Goal: Information Seeking & Learning: Learn about a topic

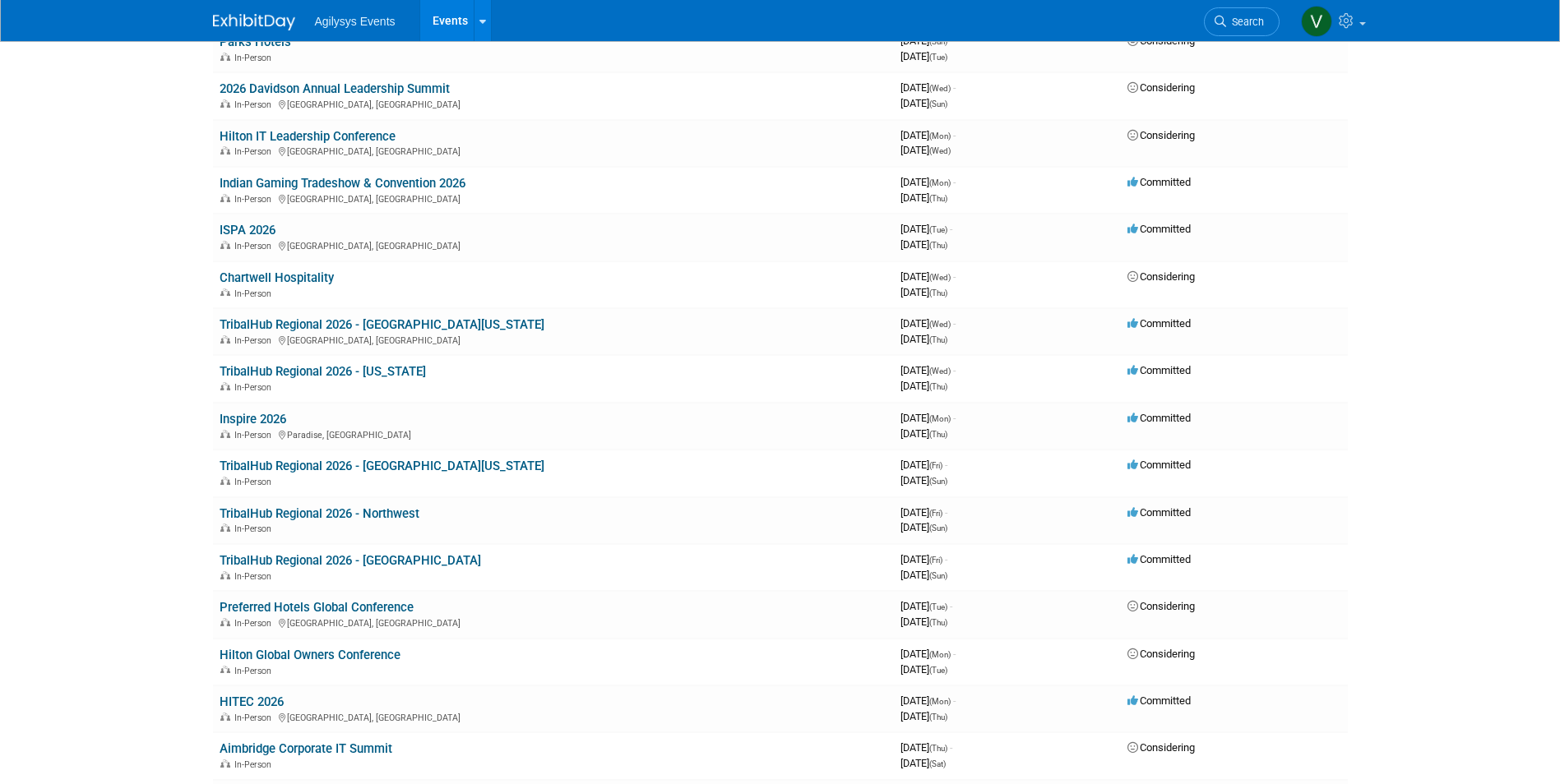
scroll to position [1446, 0]
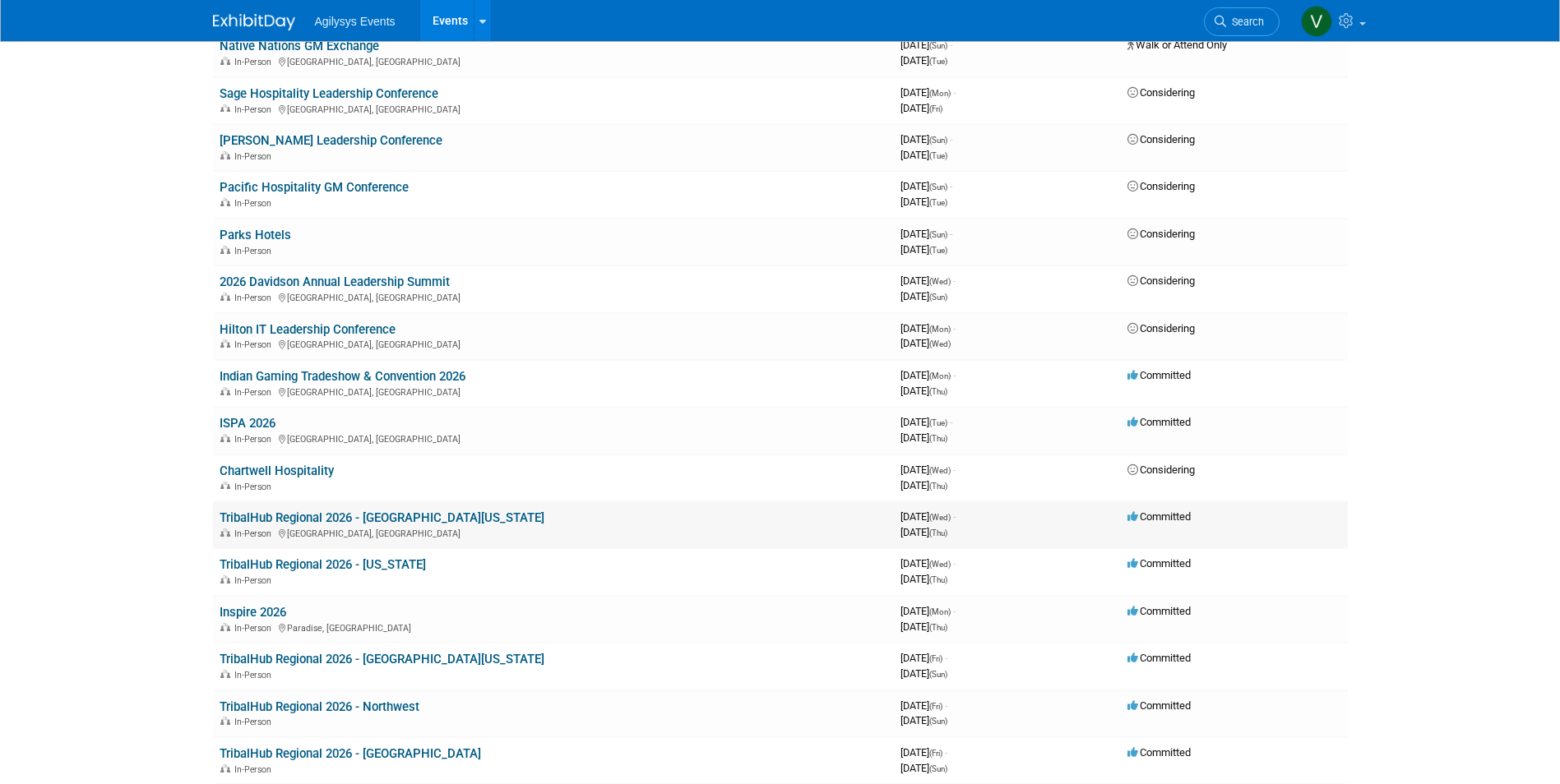
scroll to position [1459, 0]
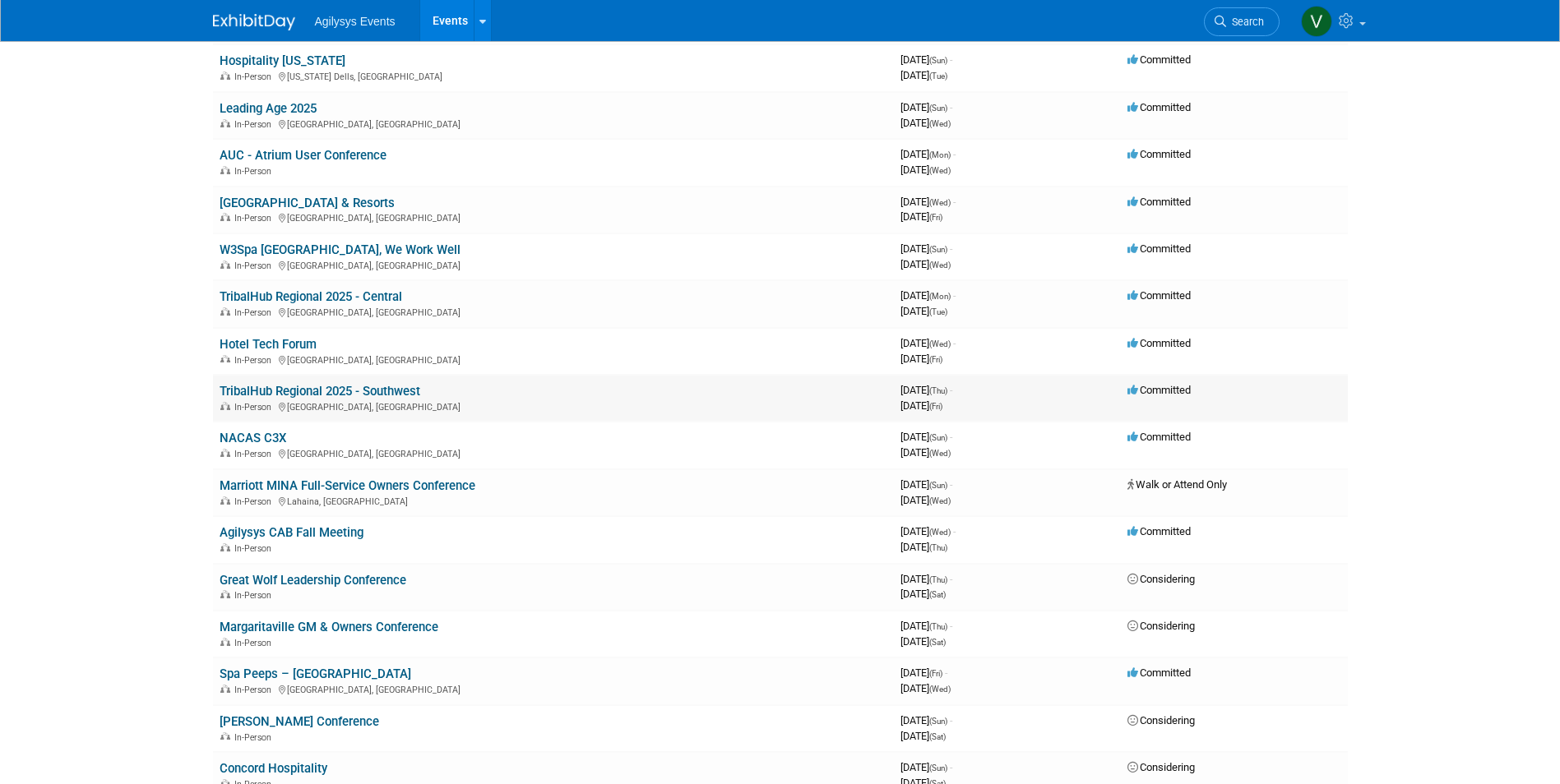
click at [305, 391] on link "TribalHub Regional 2025 - Southwest" at bounding box center [319, 392] width 200 height 15
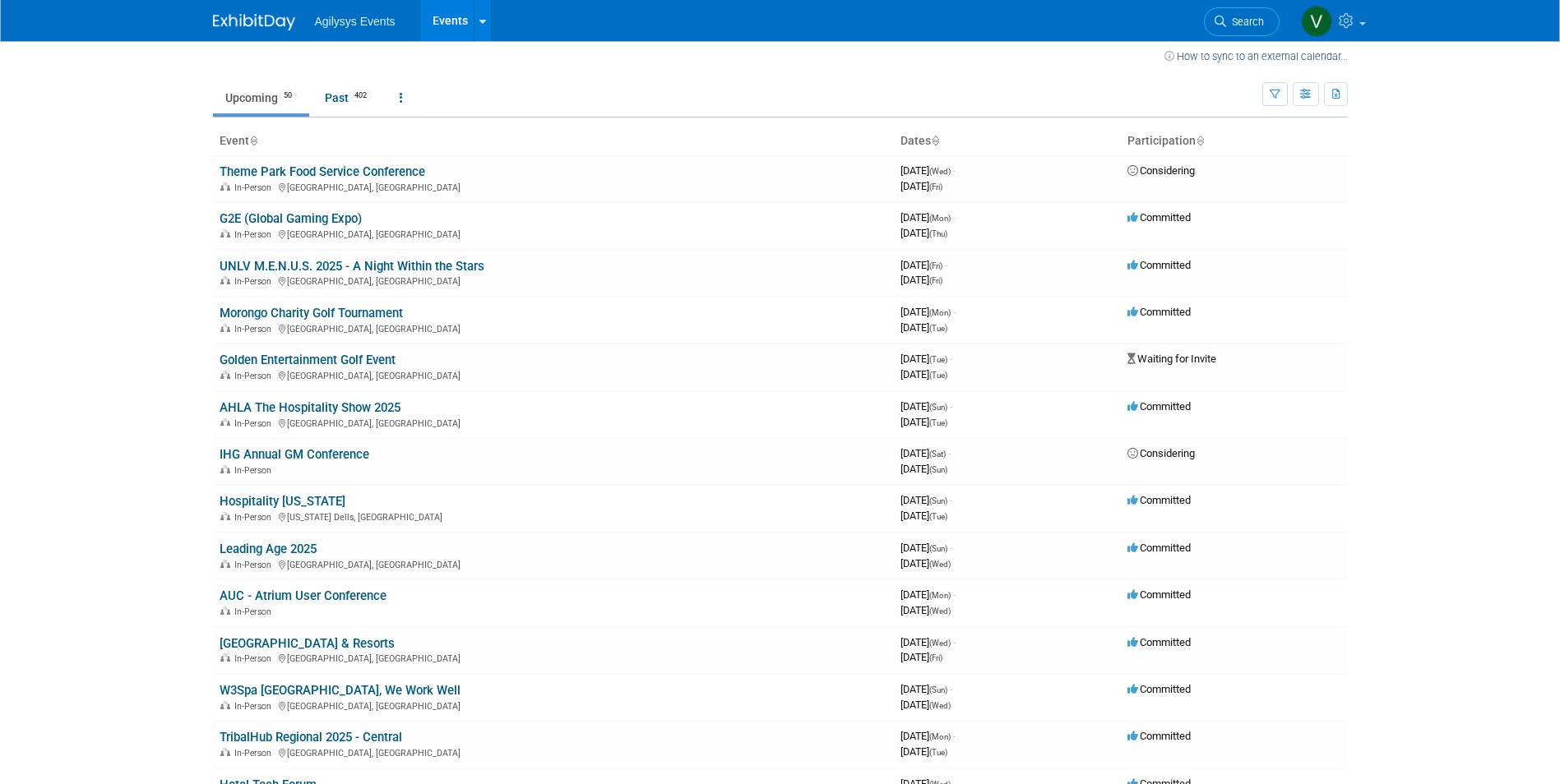
scroll to position [0, 0]
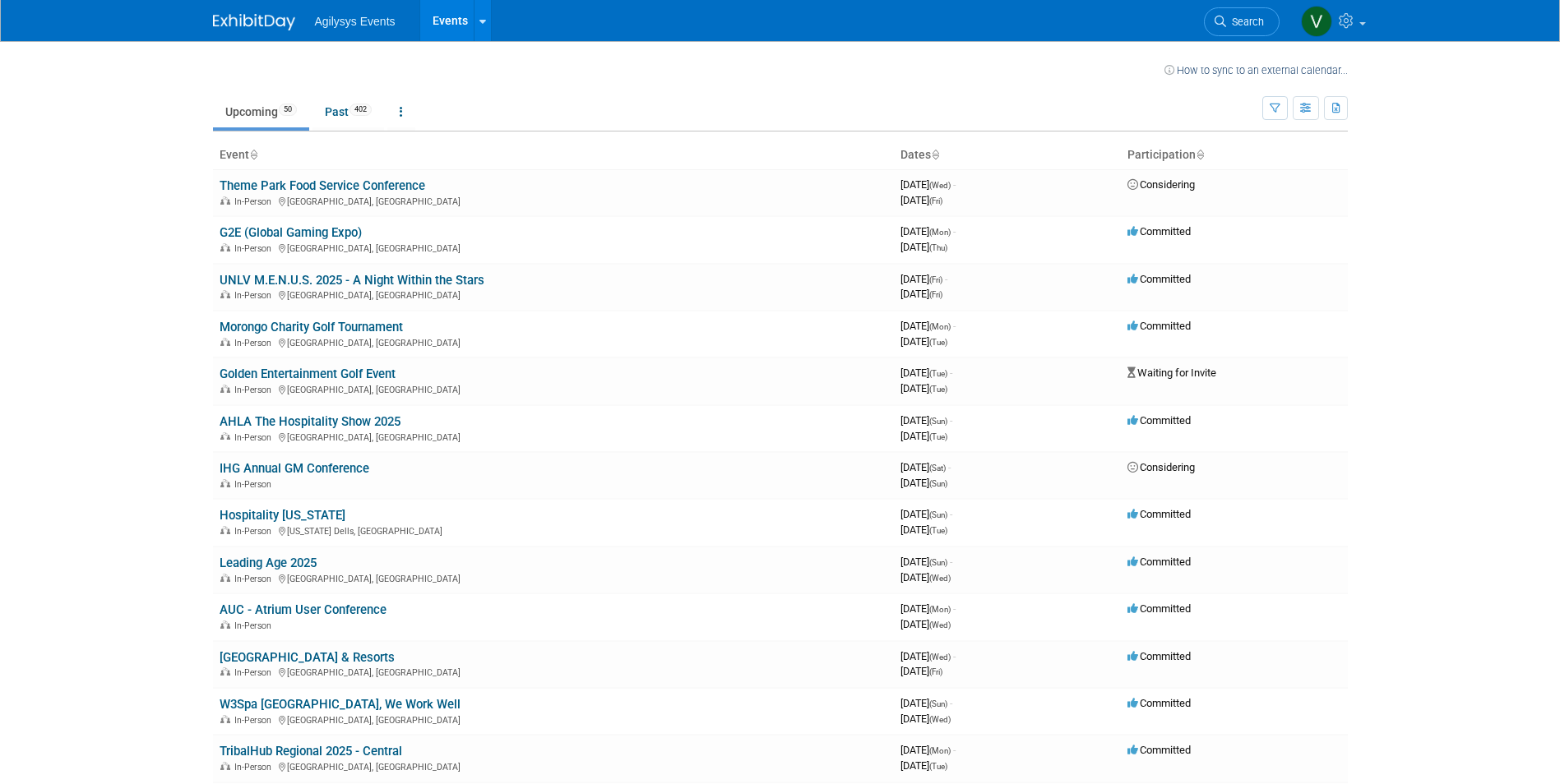
click at [101, 458] on body "Agilysys Events Events Recently Viewed Events: G2E (Global Gaming Expo) Las Veg…" at bounding box center [780, 392] width 1560 height 784
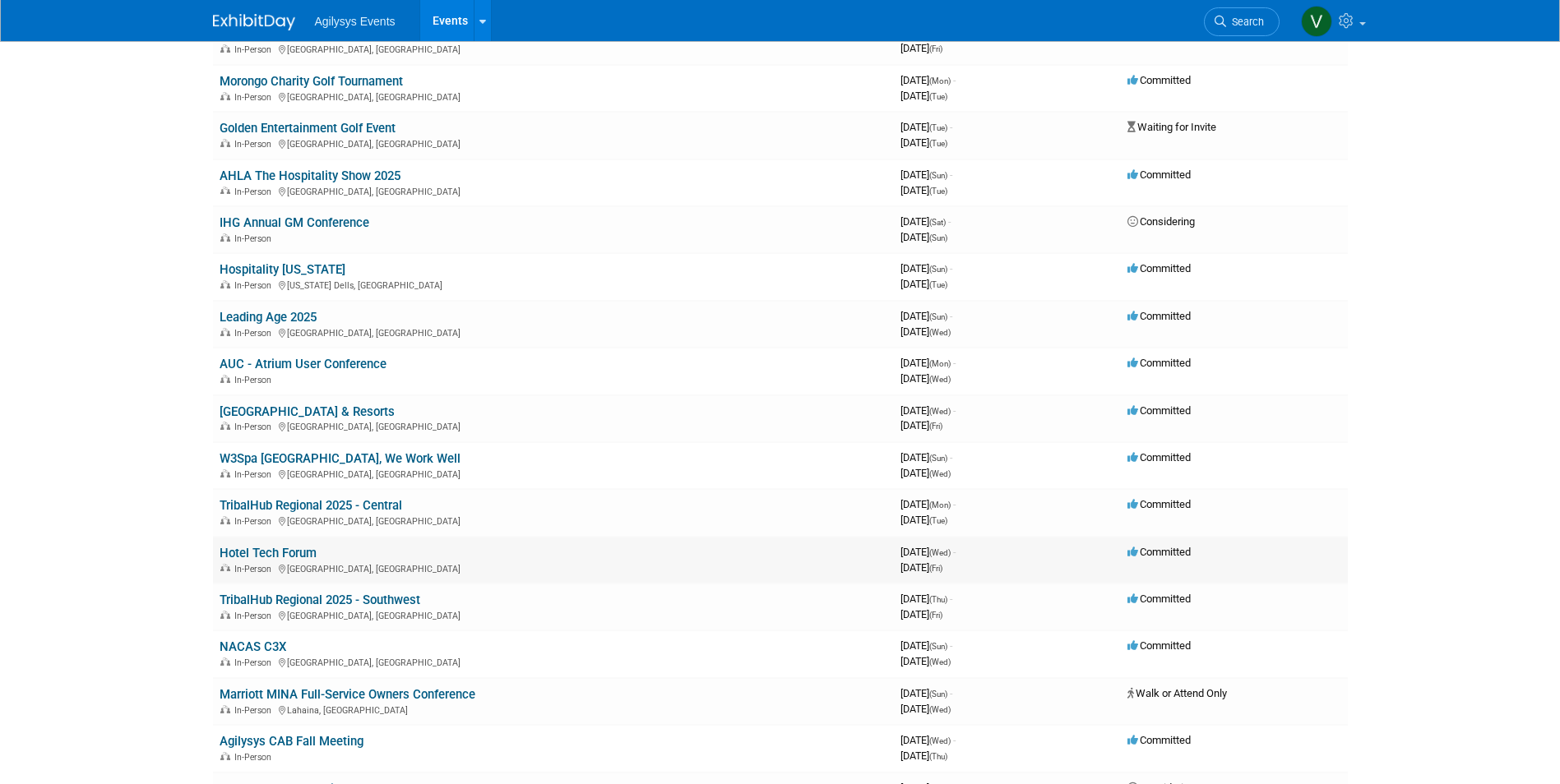
scroll to position [247, 0]
click at [372, 503] on link "TribalHub Regional 2025 - Central" at bounding box center [310, 505] width 182 height 15
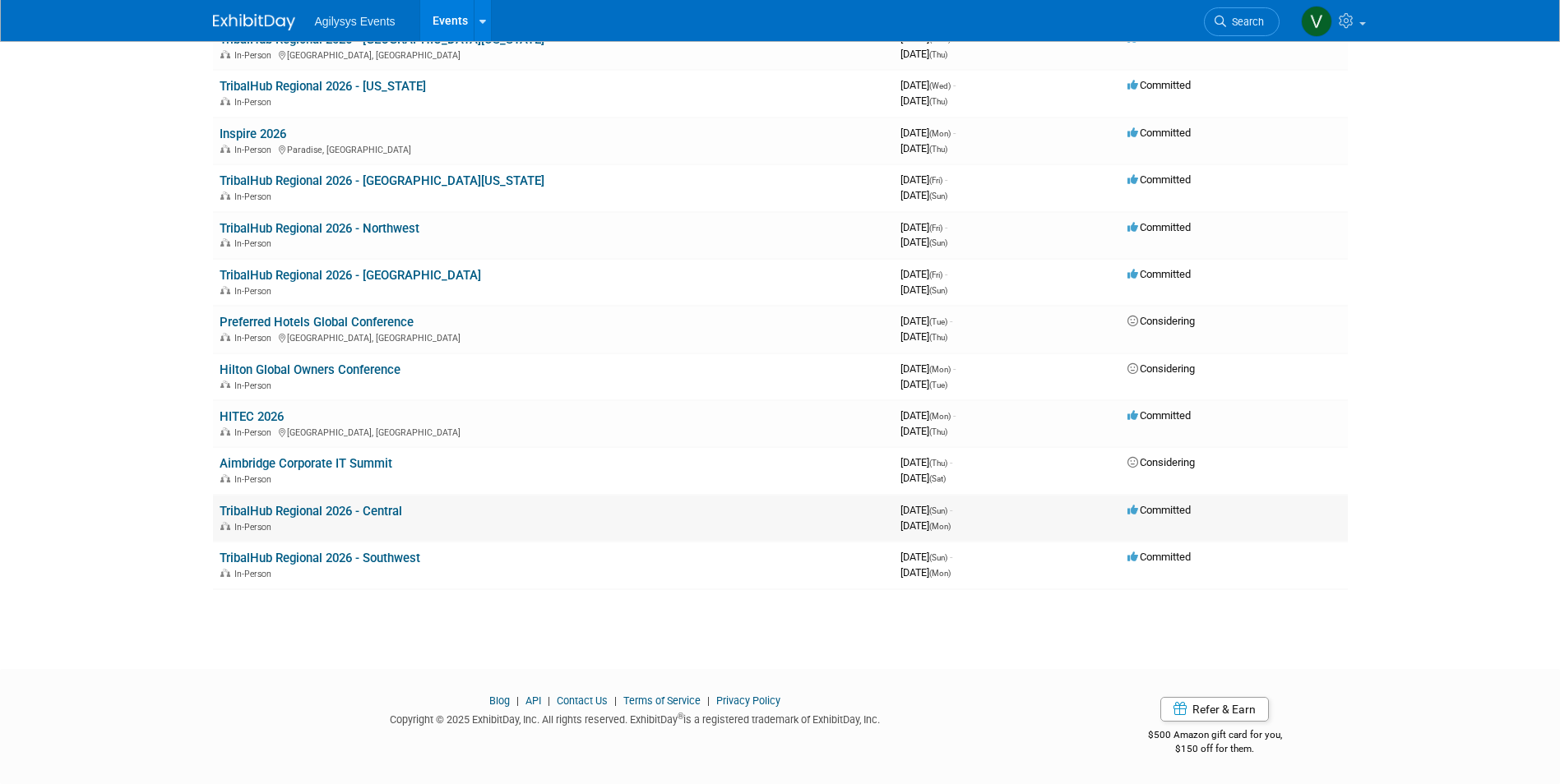
click at [299, 513] on link "TribalHub Regional 2026 - Central" at bounding box center [310, 512] width 182 height 15
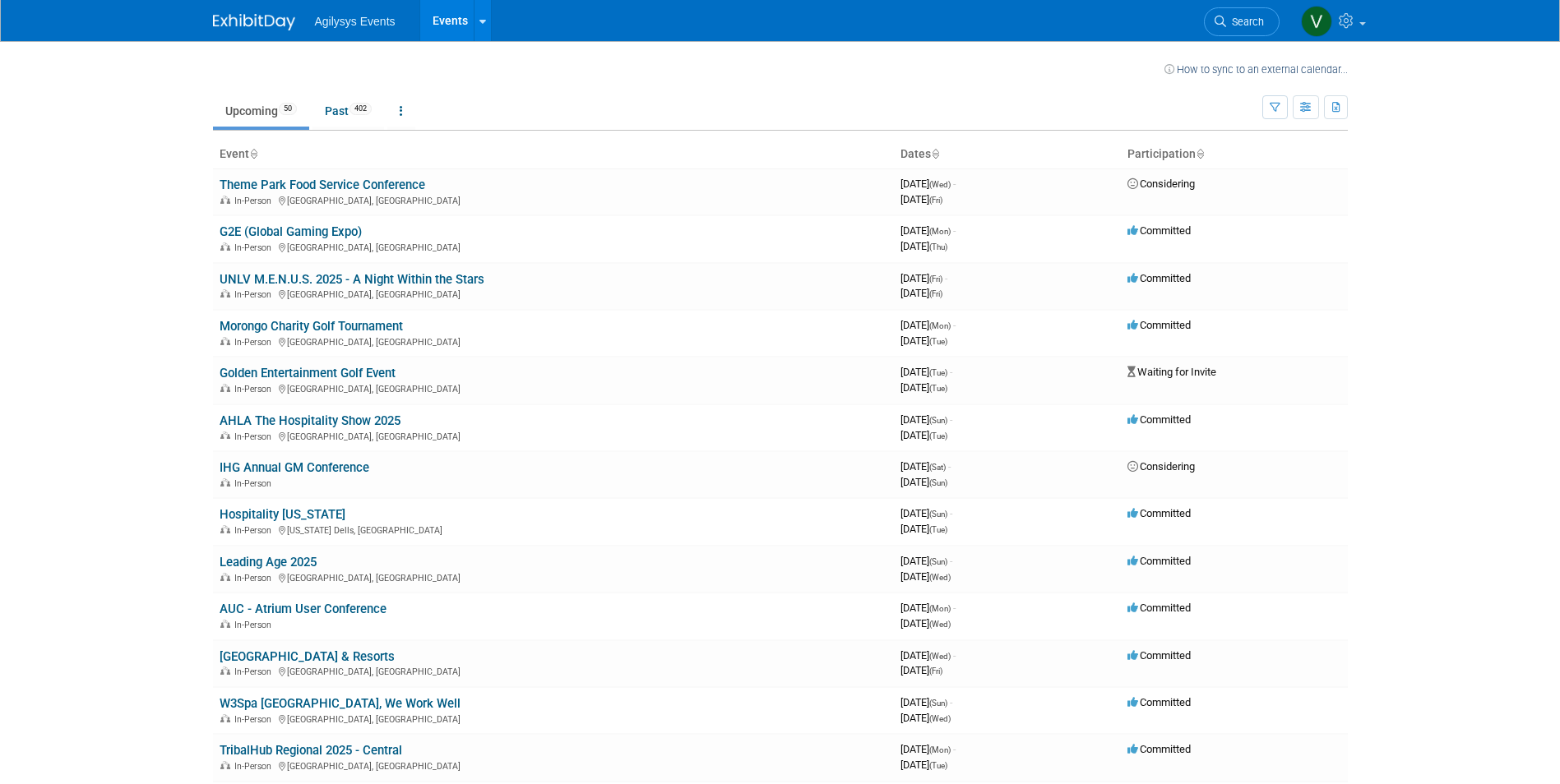
scroll to position [0, 0]
click at [329, 119] on link "Past 402" at bounding box center [348, 111] width 71 height 31
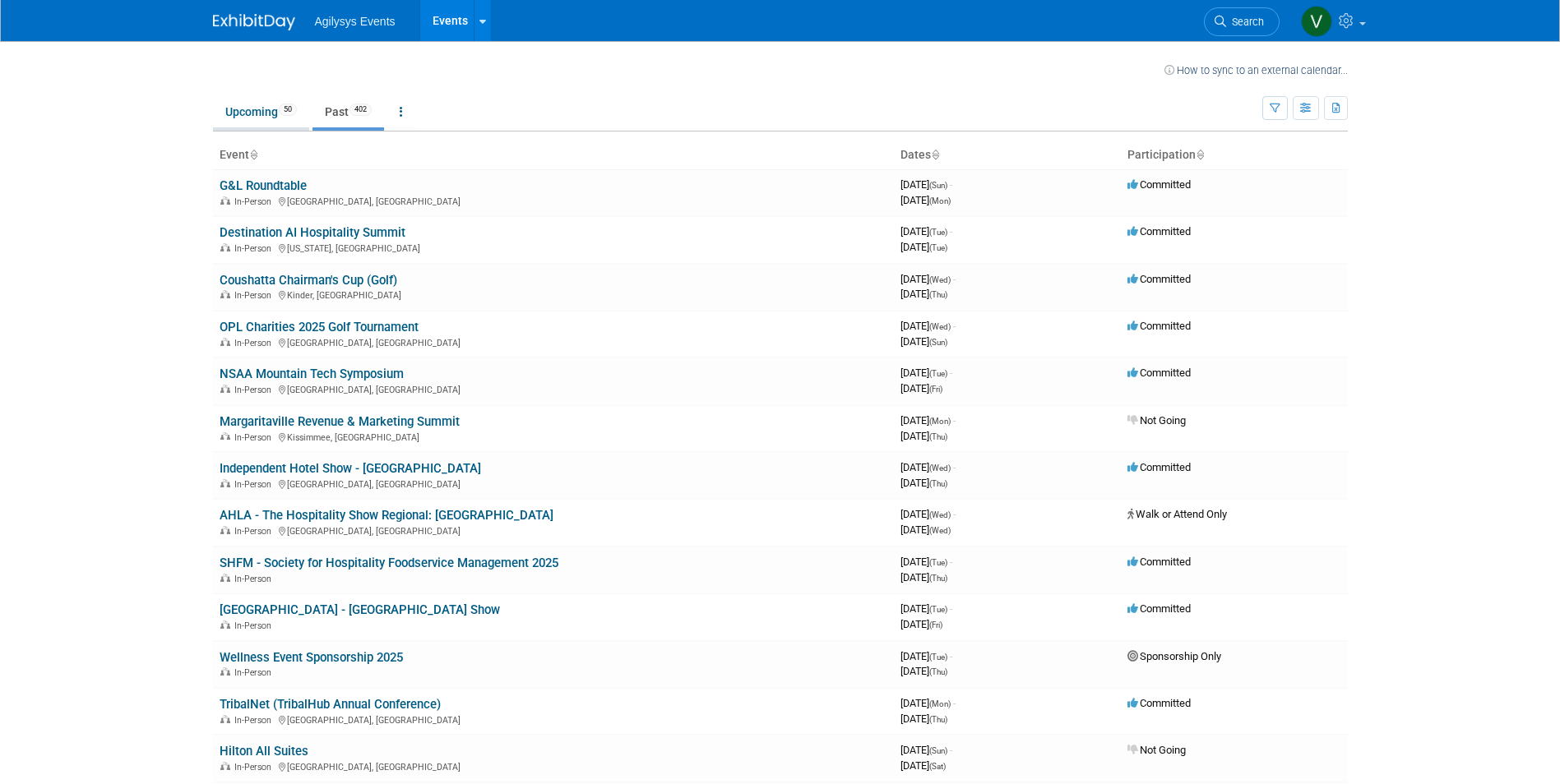
click at [253, 122] on link "Upcoming 50" at bounding box center [260, 111] width 96 height 31
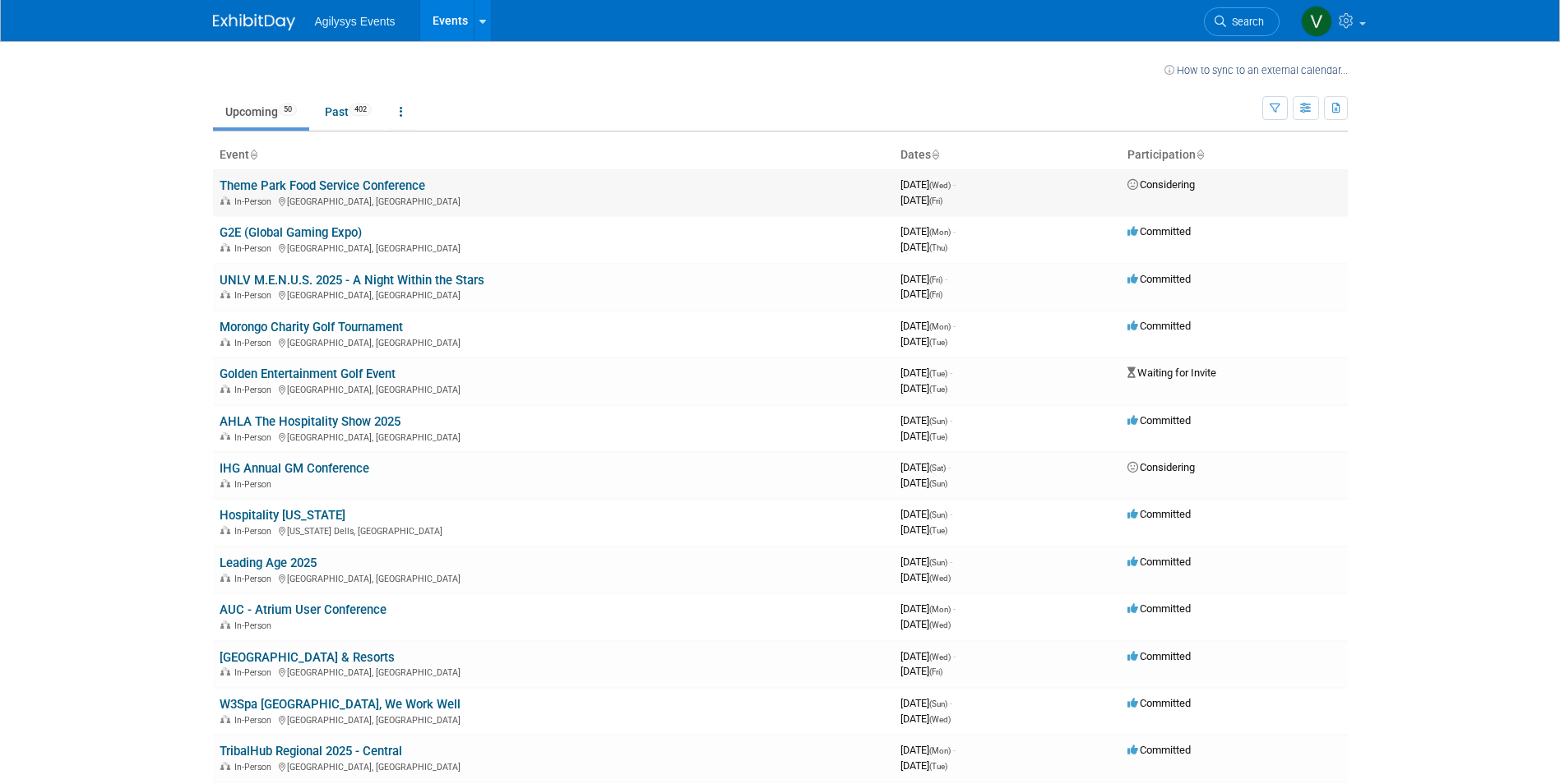
scroll to position [1633, 0]
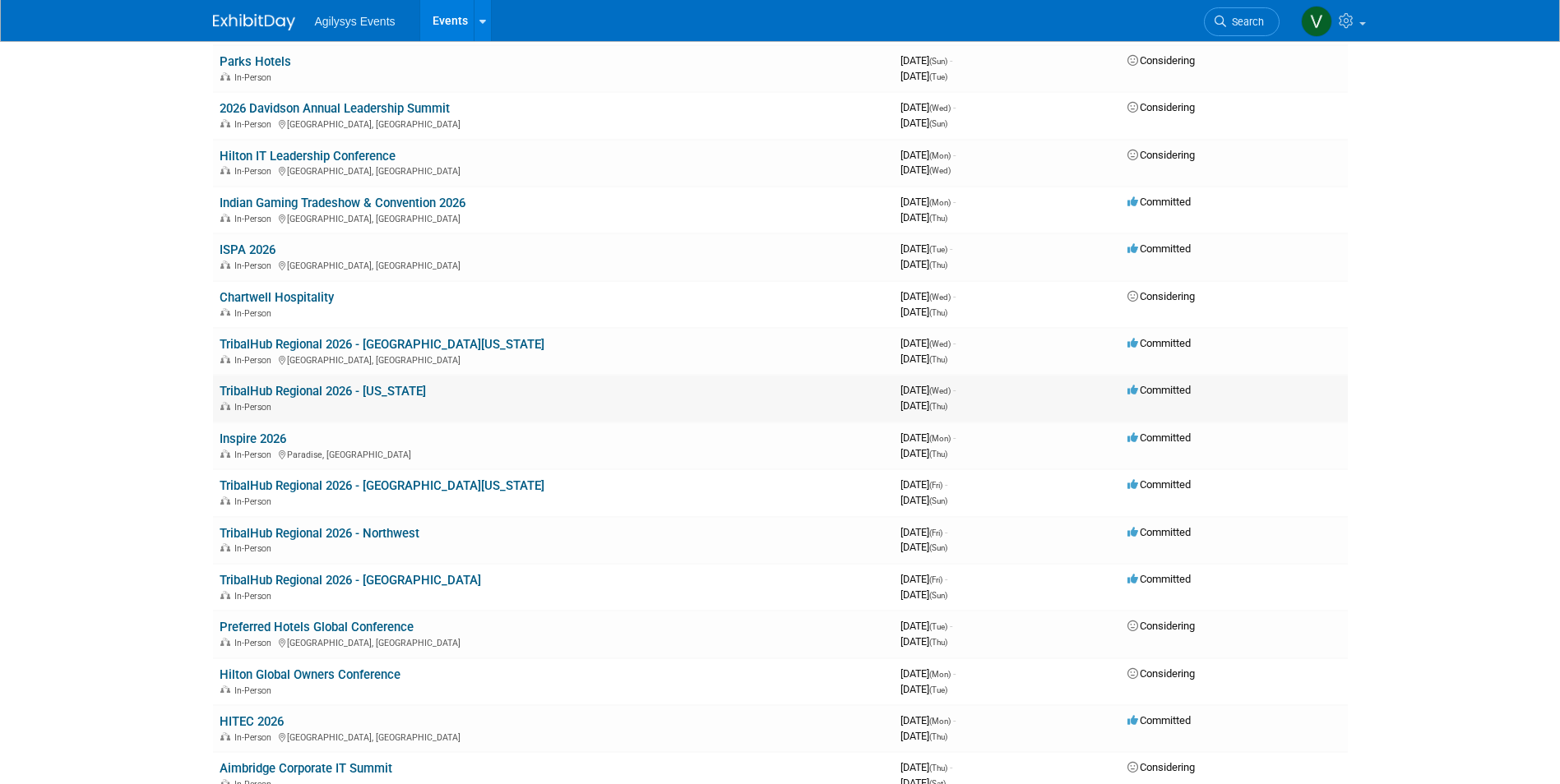
click at [340, 394] on link "TribalHub Regional 2026 - Michigan" at bounding box center [322, 392] width 206 height 15
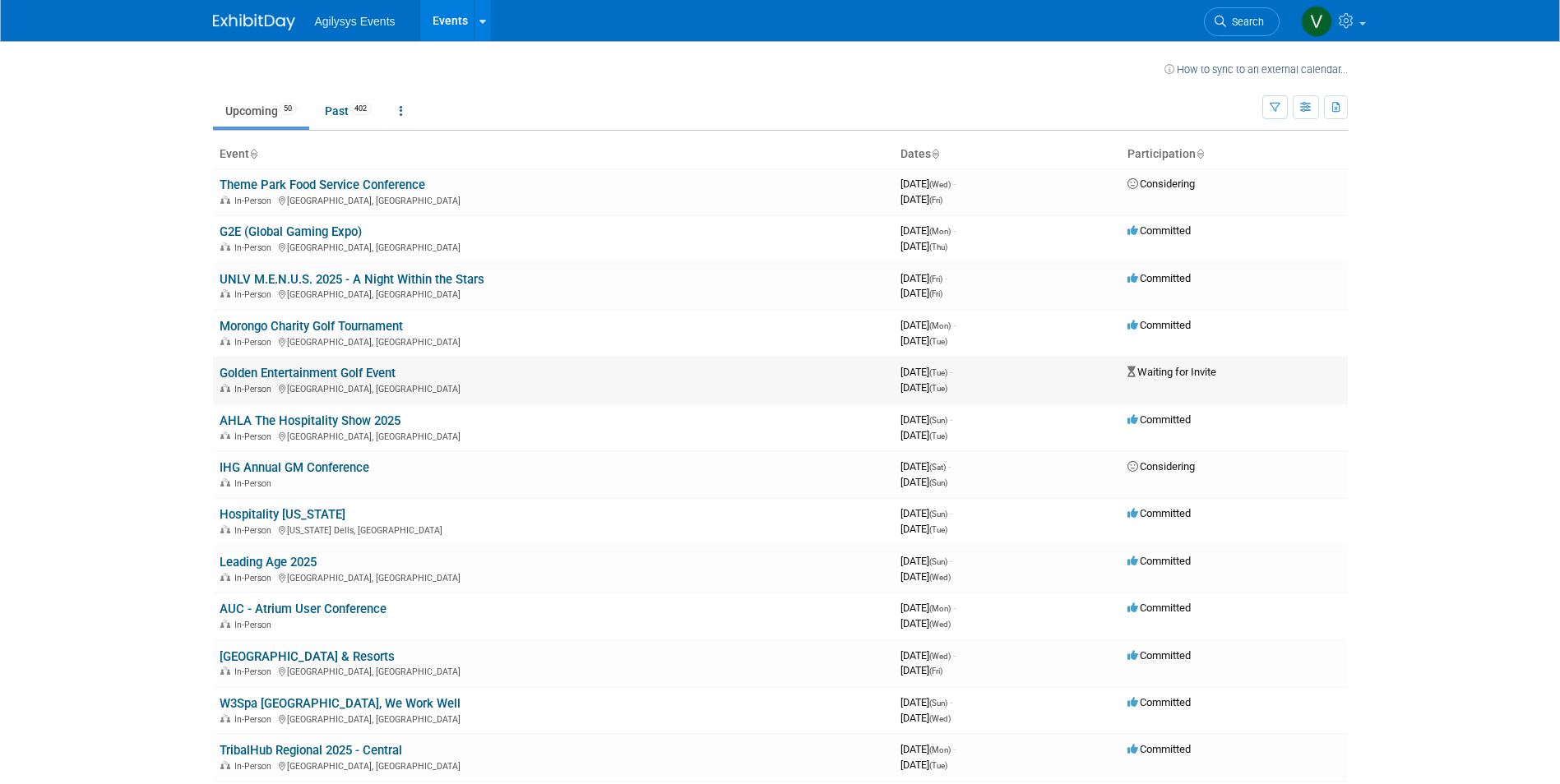
scroll to position [0, 0]
click at [337, 102] on link "Past 402" at bounding box center [348, 111] width 71 height 31
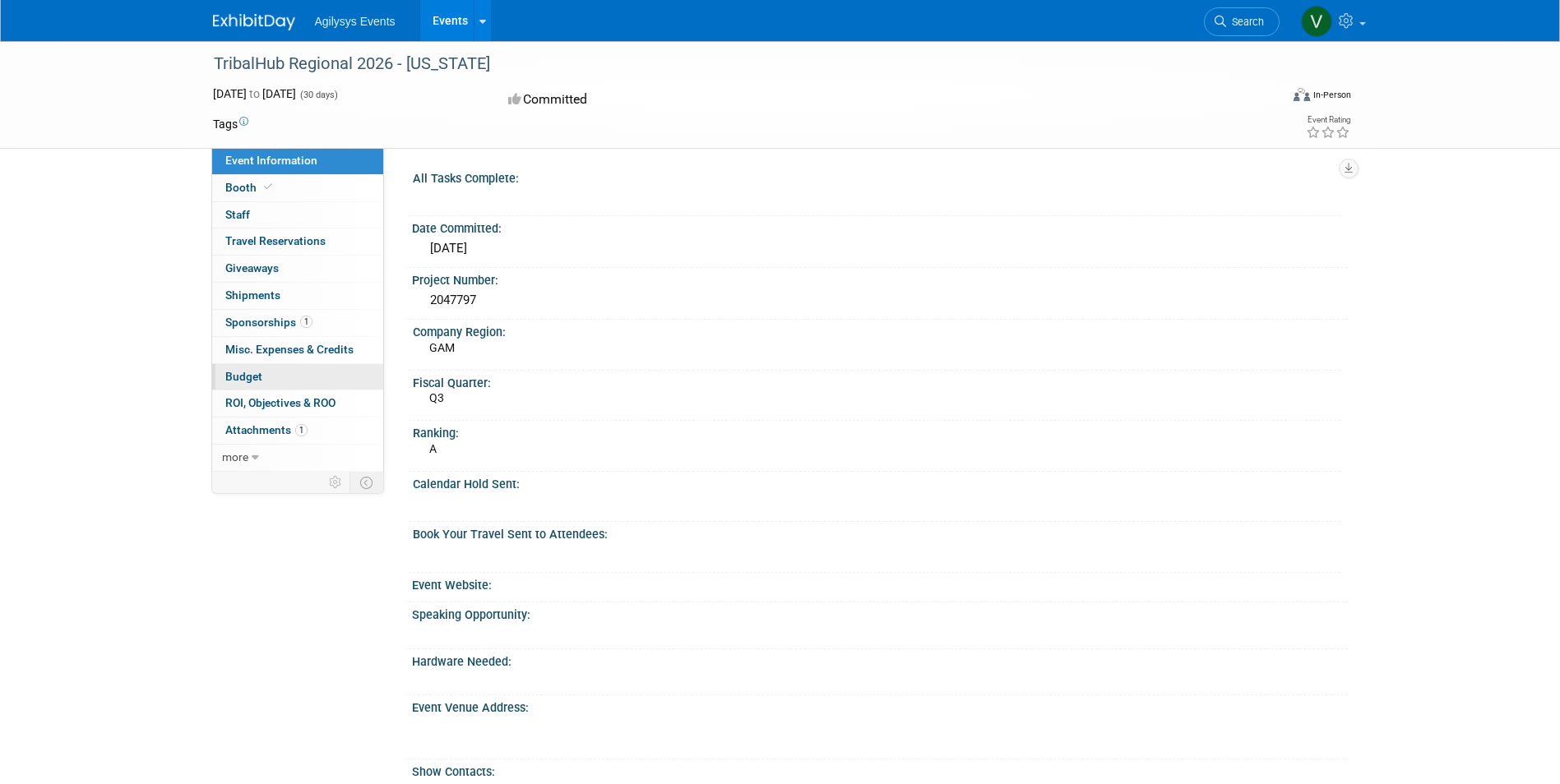
click at [258, 384] on link "Budget" at bounding box center [298, 378] width 171 height 27
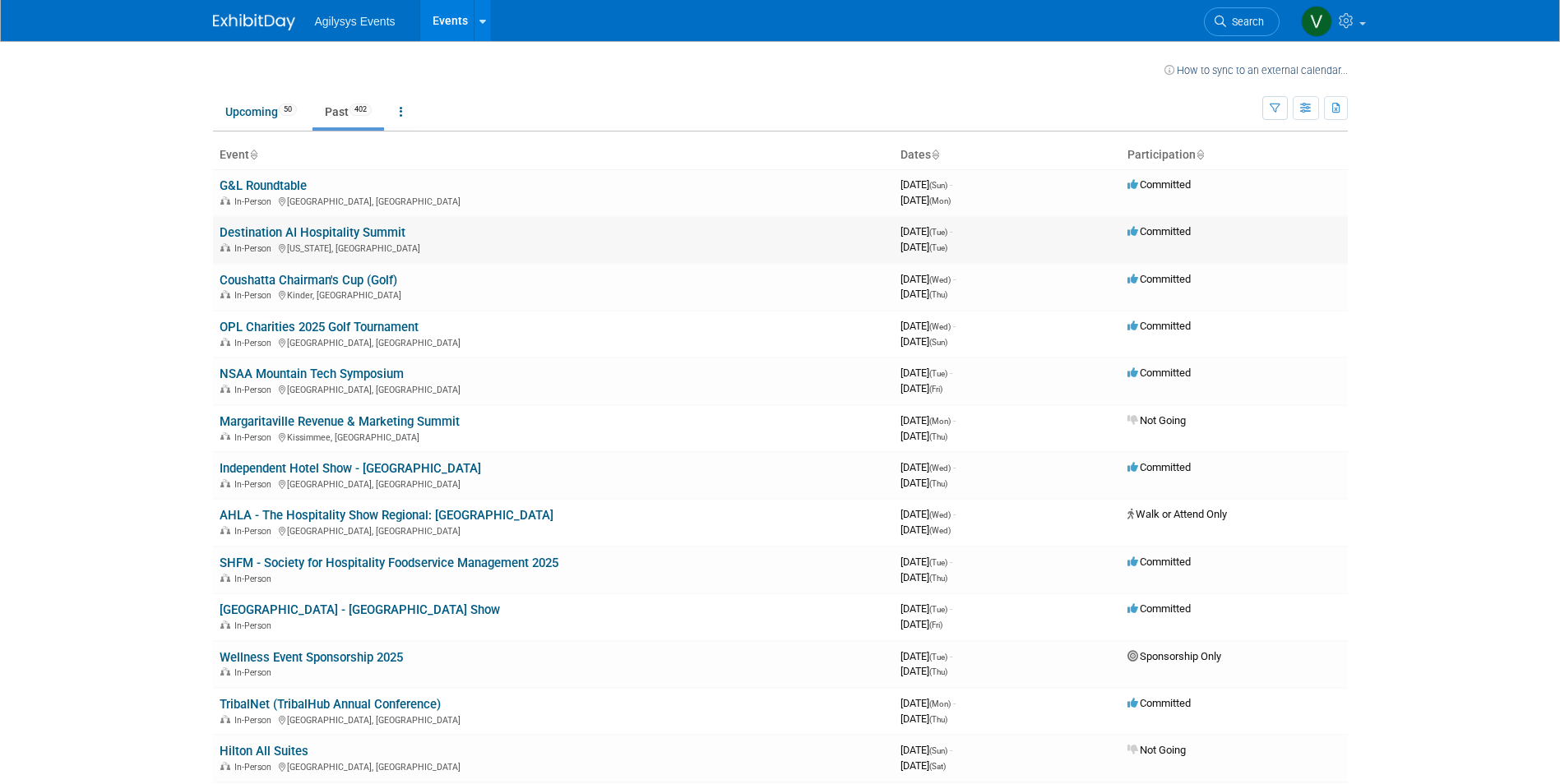
scroll to position [2766, 0]
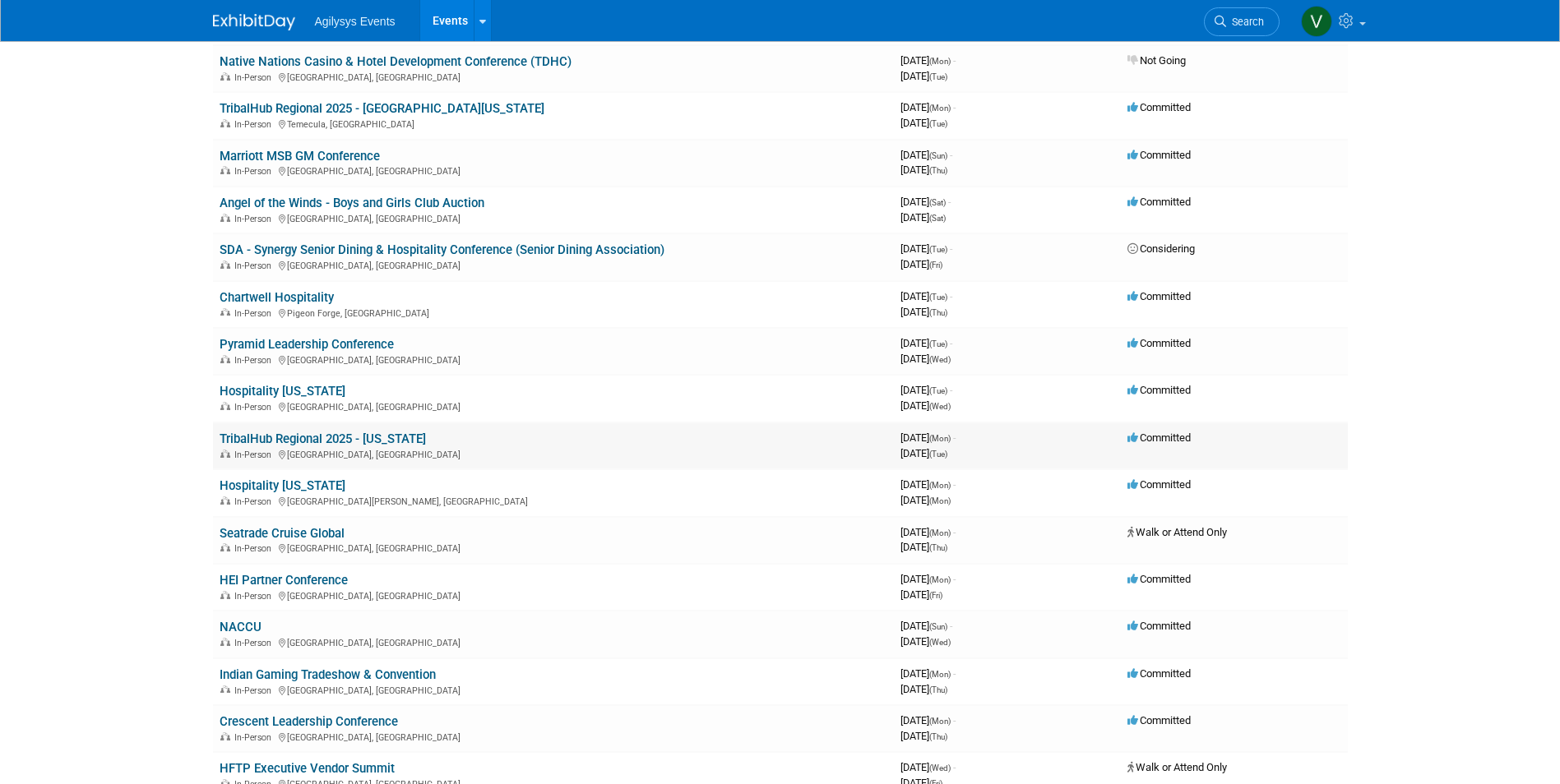
click at [360, 437] on link "TribalHub Regional 2025 - [US_STATE]" at bounding box center [322, 439] width 206 height 15
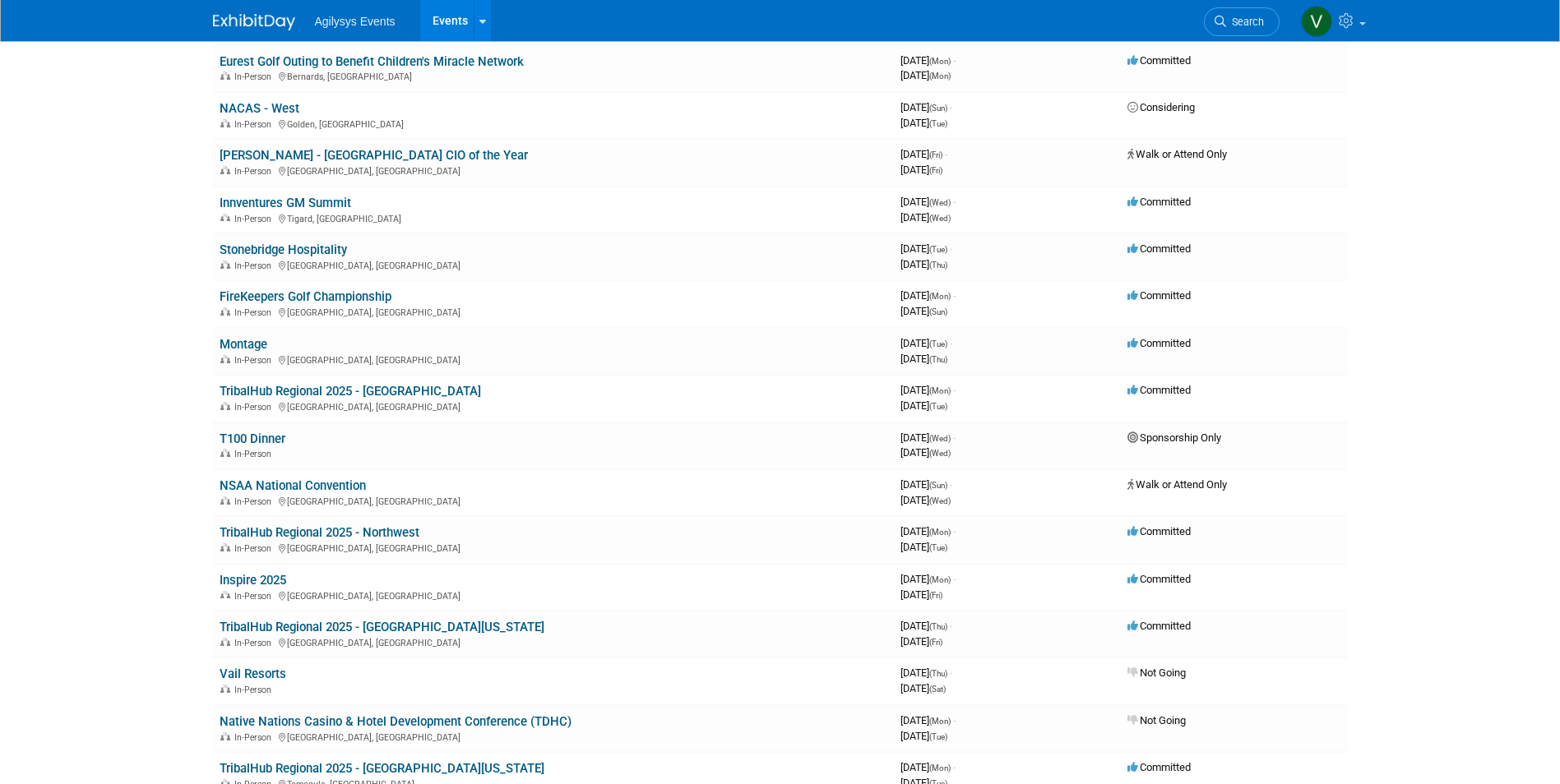
scroll to position [0, 0]
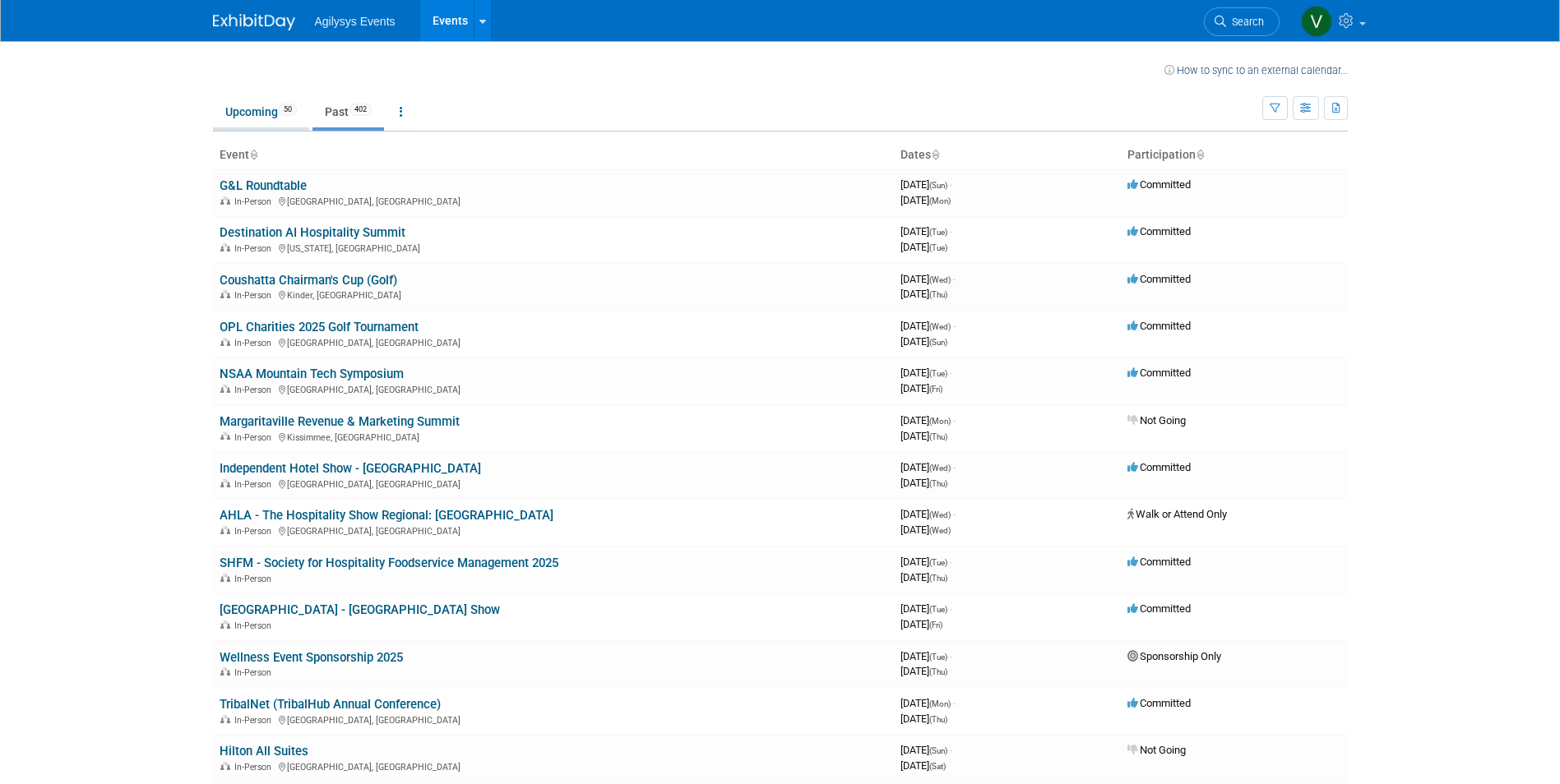
click at [242, 113] on link "Upcoming 50" at bounding box center [260, 111] width 96 height 31
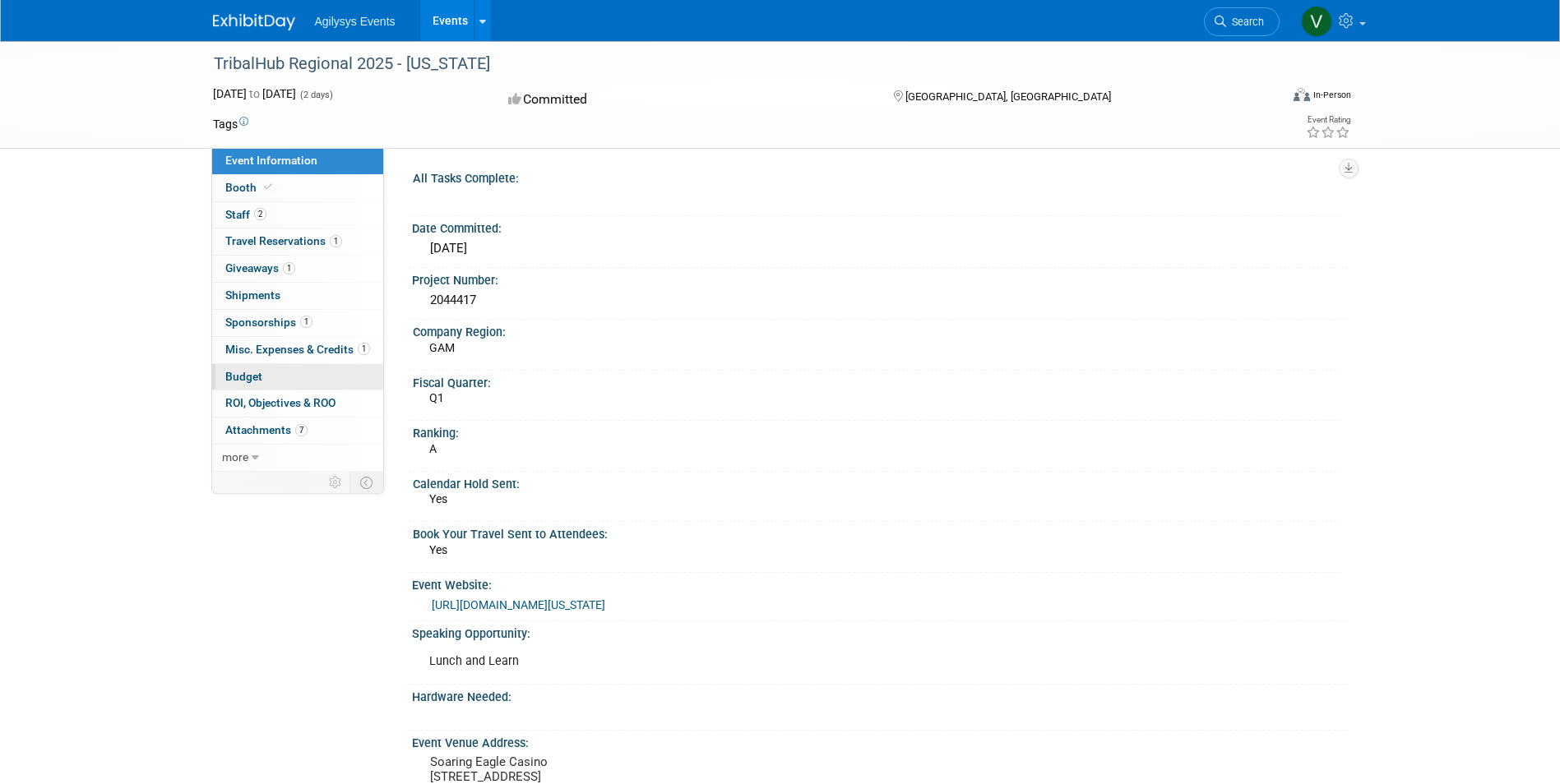
click at [255, 380] on span "Budget" at bounding box center [243, 377] width 37 height 13
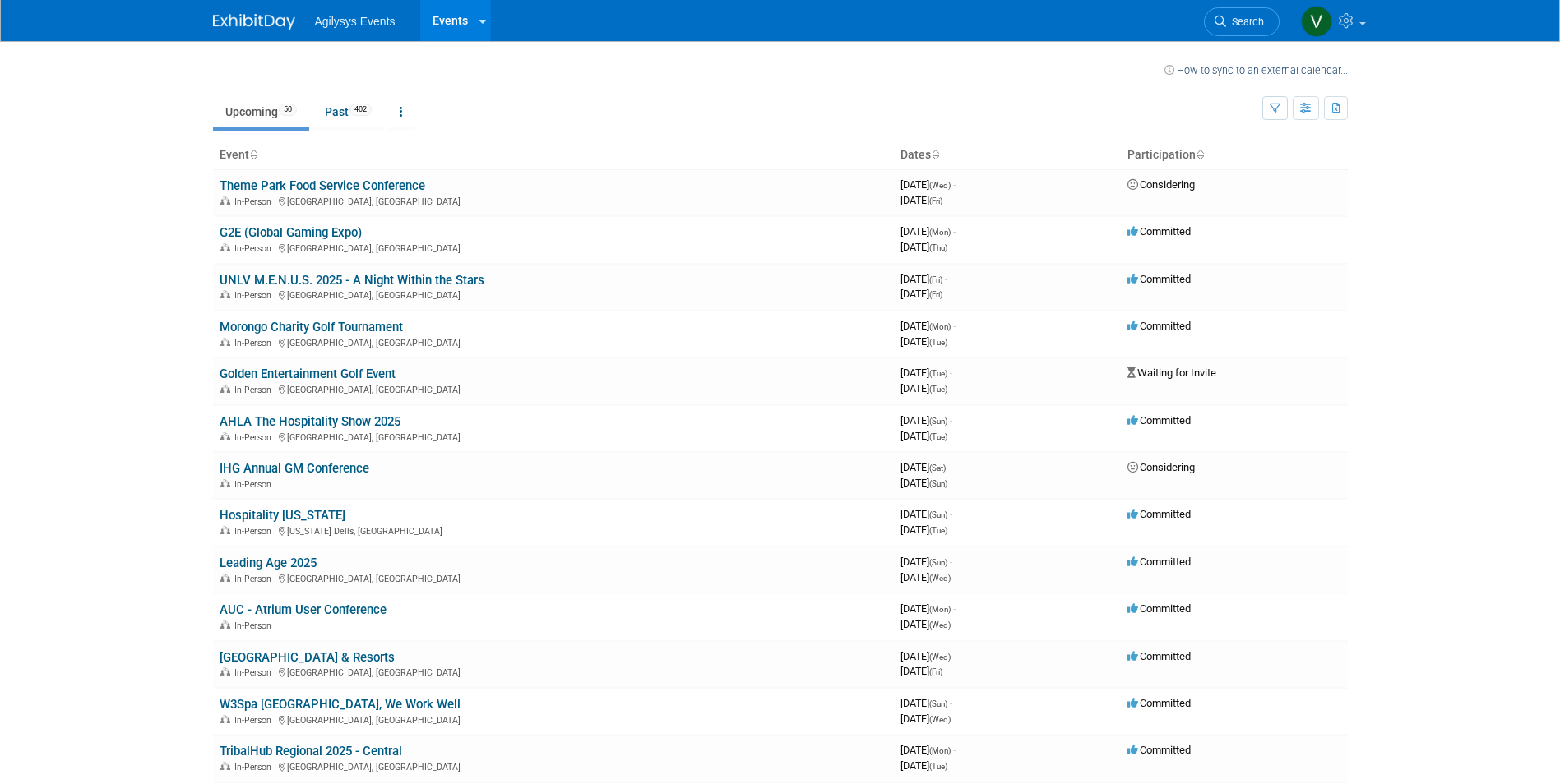
click at [122, 348] on body "Agilysys Events Events Recently Viewed Events: TribalHub Regional 2025 - [US_ST…" at bounding box center [780, 392] width 1560 height 784
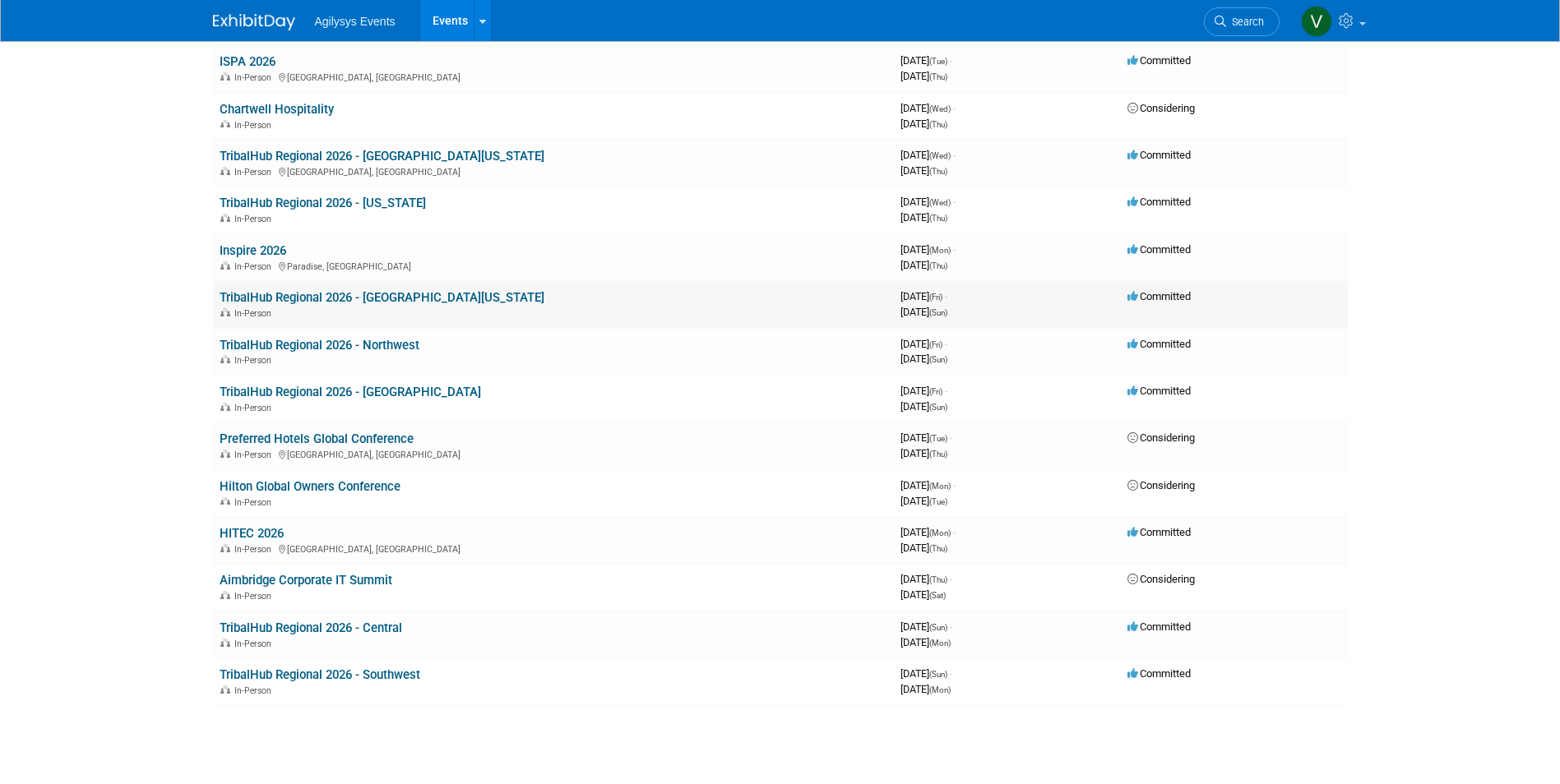
click at [424, 296] on link "TribalHub Regional 2026 - [GEOGRAPHIC_DATA][US_STATE]" at bounding box center [382, 298] width 325 height 15
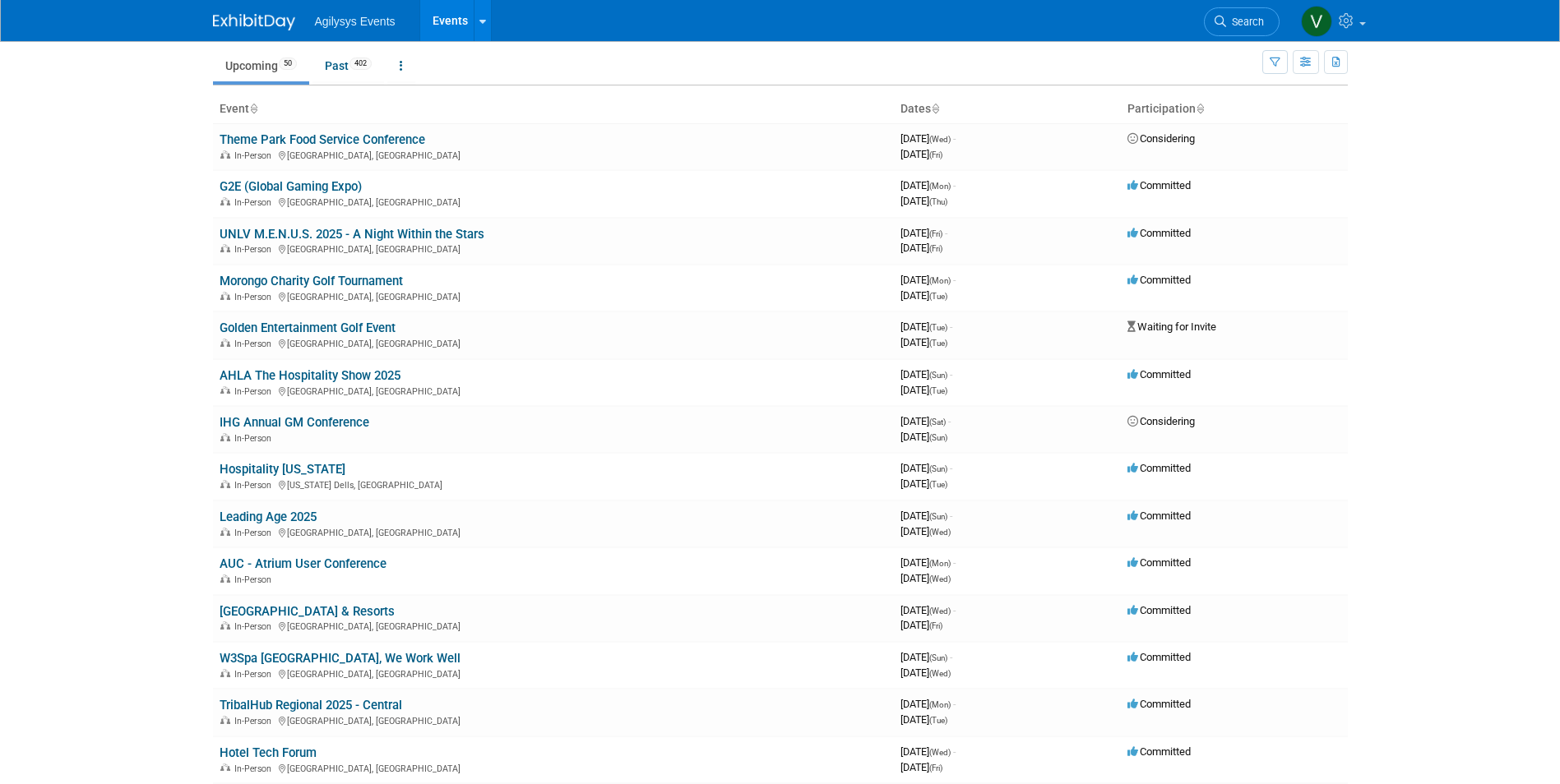
scroll to position [0, 0]
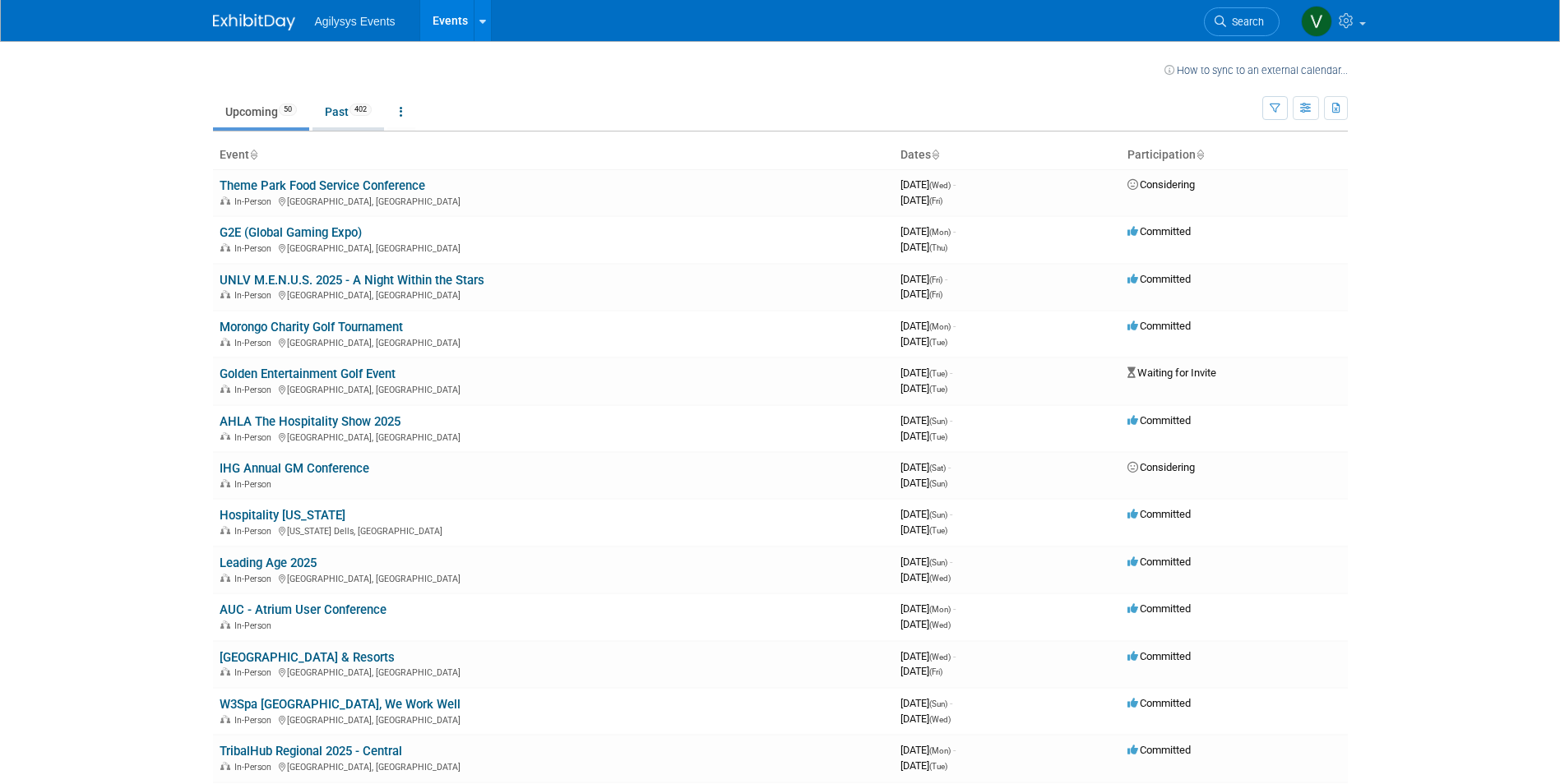
click at [327, 104] on link "Past 402" at bounding box center [348, 111] width 71 height 31
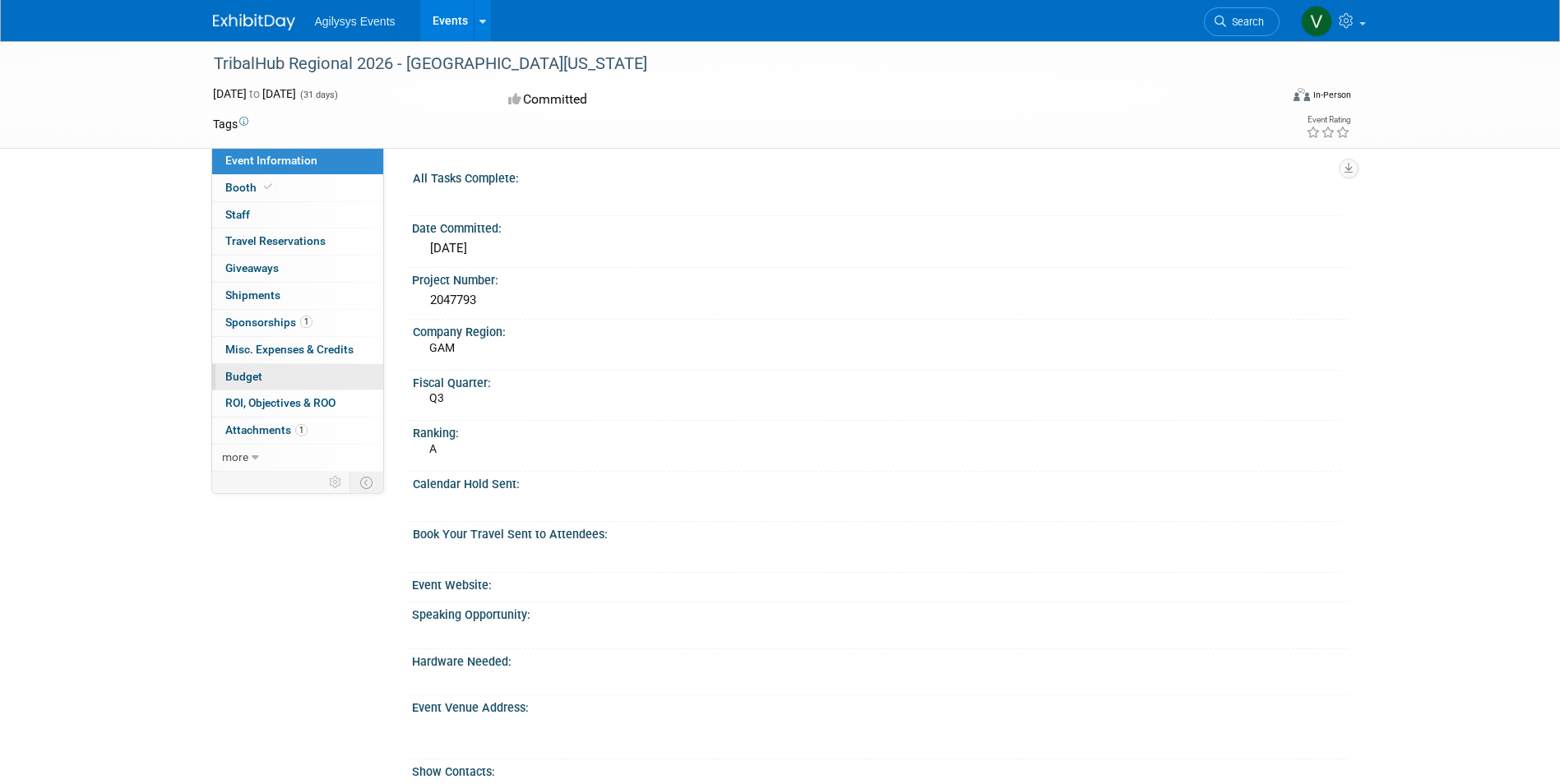
click at [268, 370] on link "Budget" at bounding box center [298, 378] width 171 height 27
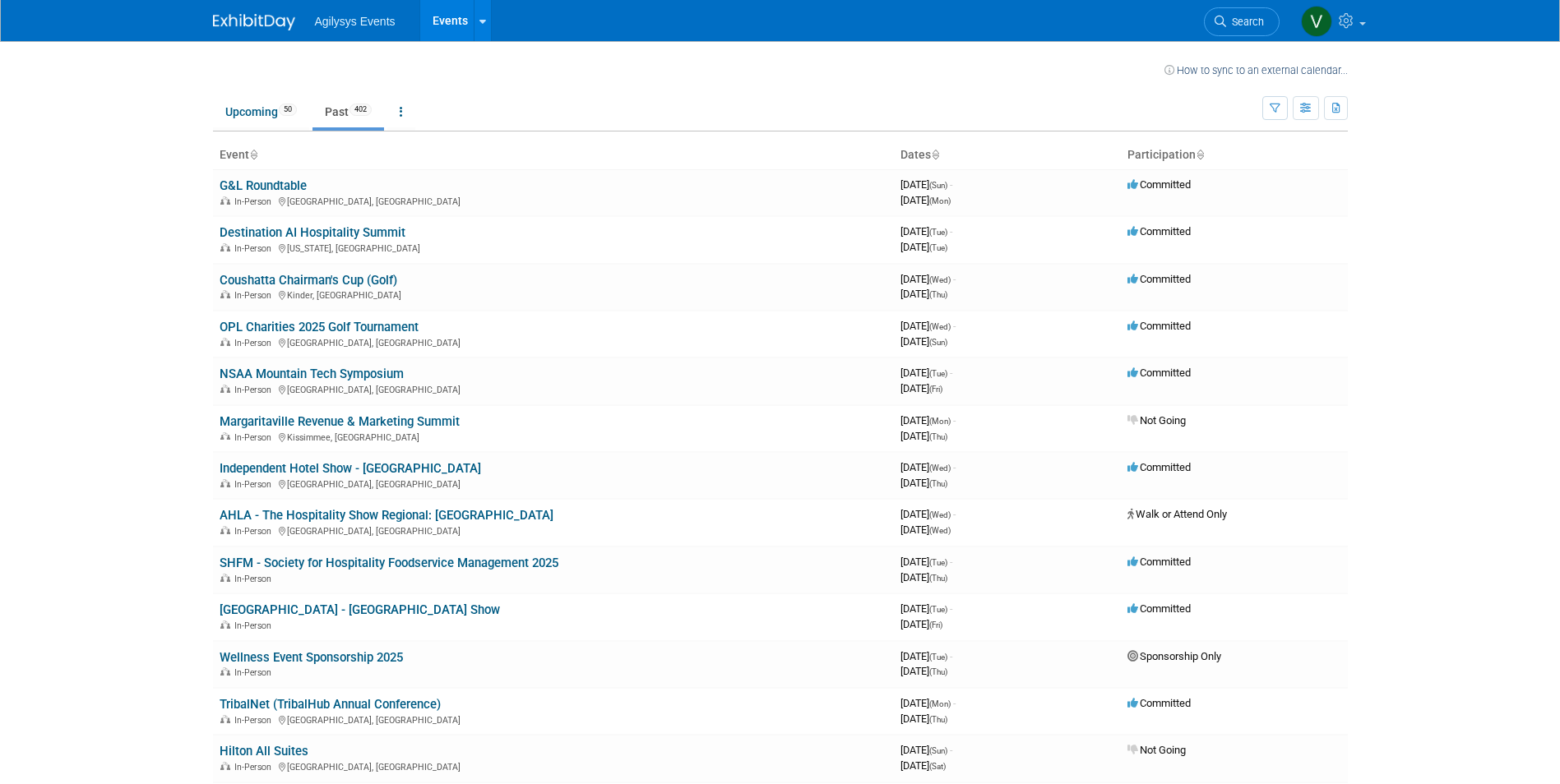
click at [126, 350] on body "Agilysys Events Events Recently Viewed Events: TribalHub Regional 2026 - [GEOGR…" at bounding box center [780, 392] width 1560 height 784
drag, startPoint x: 228, startPoint y: 113, endPoint x: 219, endPoint y: 116, distance: 9.5
click at [230, 113] on link "Upcoming 50" at bounding box center [260, 111] width 96 height 31
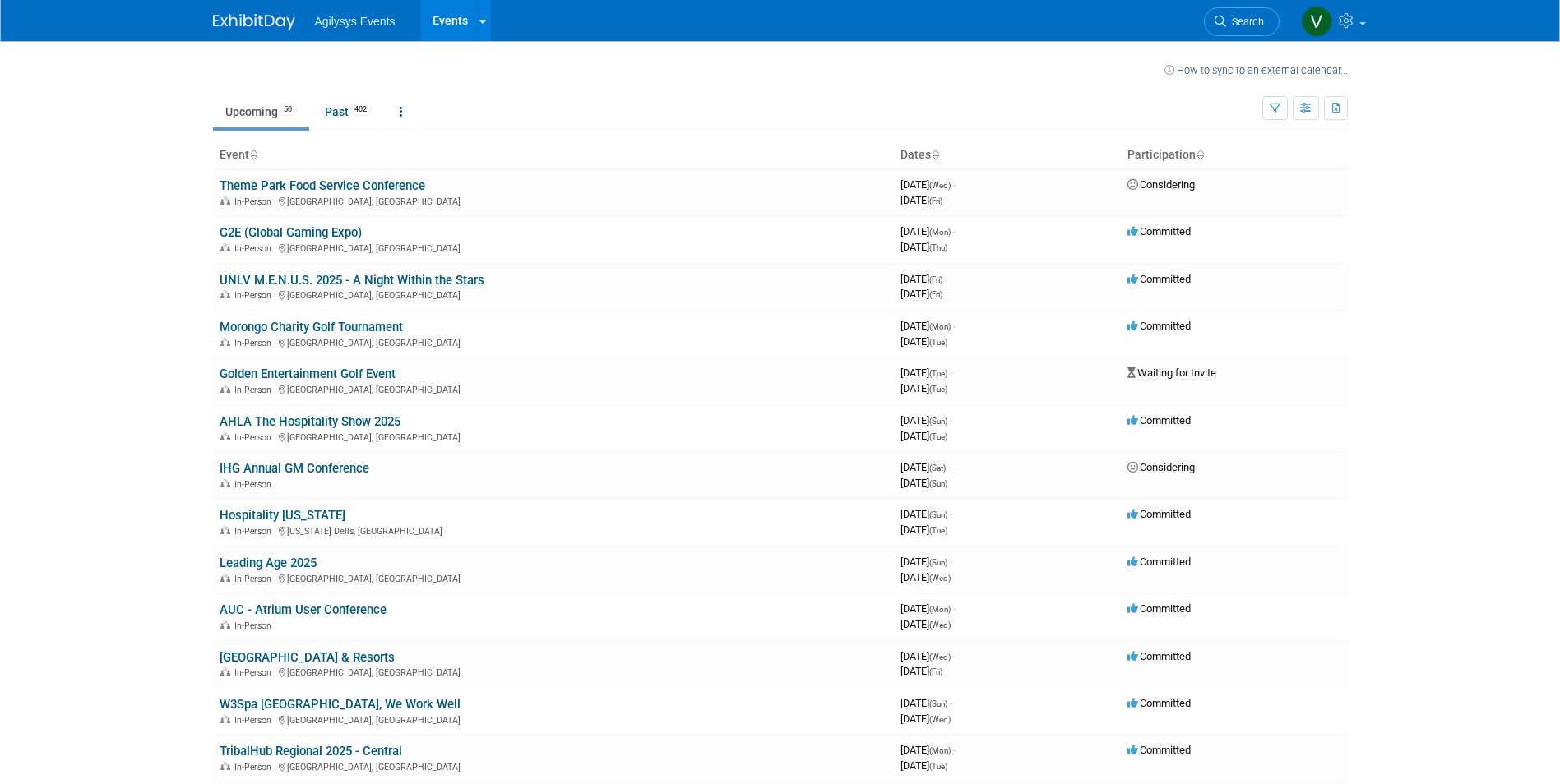
click at [108, 352] on body "Agilysys Events Events Recently Viewed Events: TribalHub Regional 2026 - [GEOGR…" at bounding box center [780, 392] width 1560 height 784
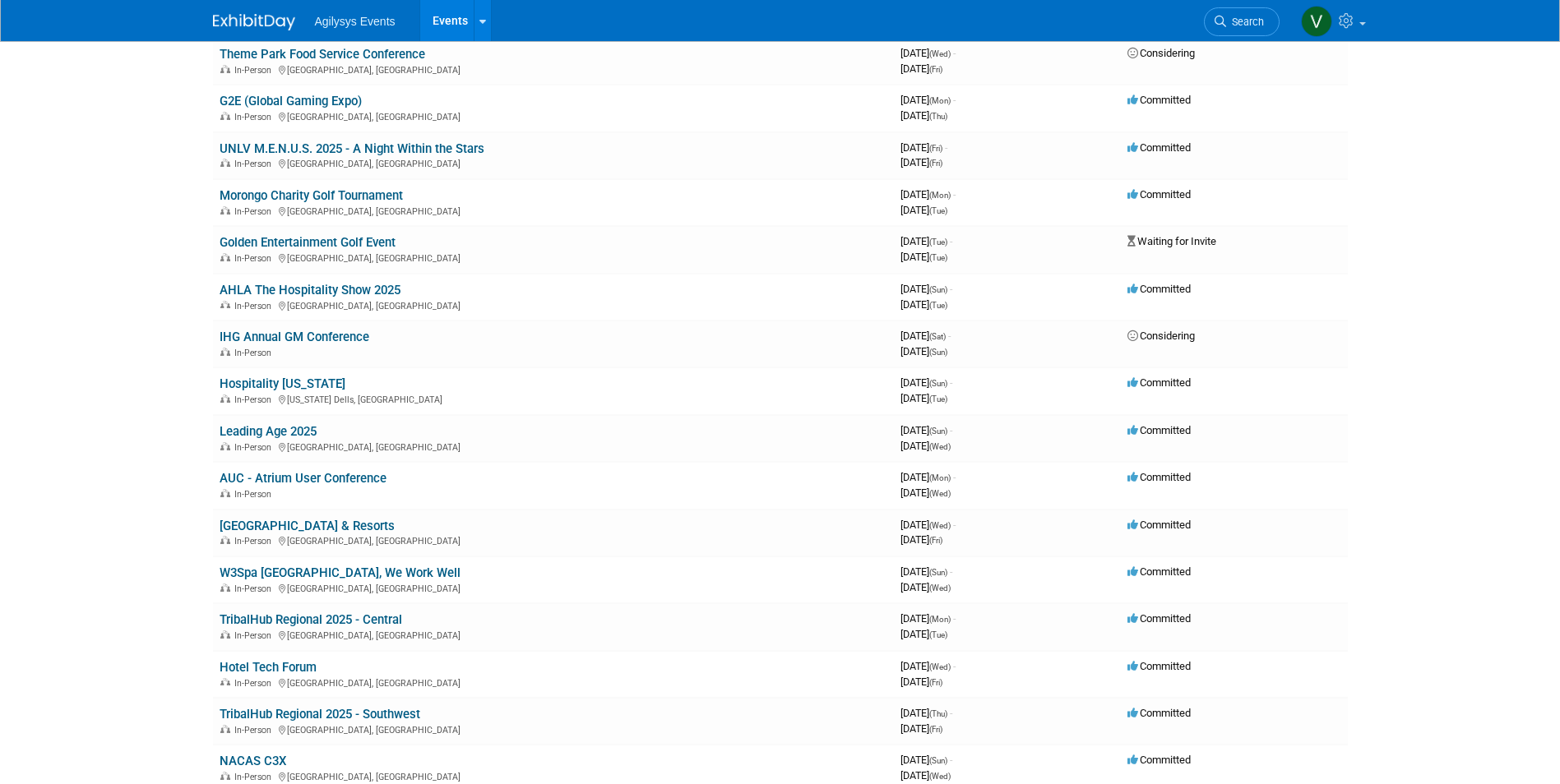
scroll to position [0, 0]
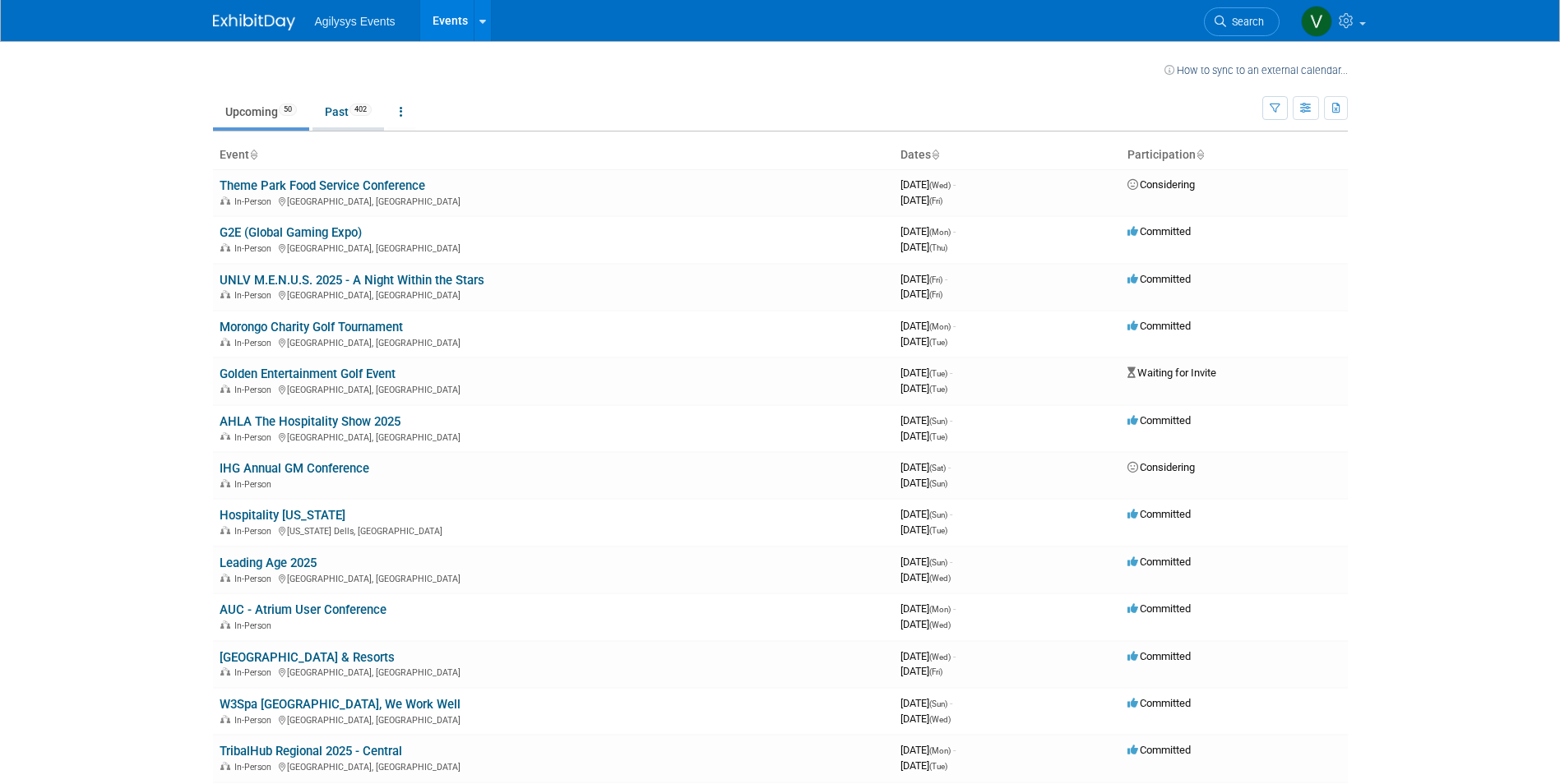
click at [345, 113] on link "Past 402" at bounding box center [348, 111] width 71 height 31
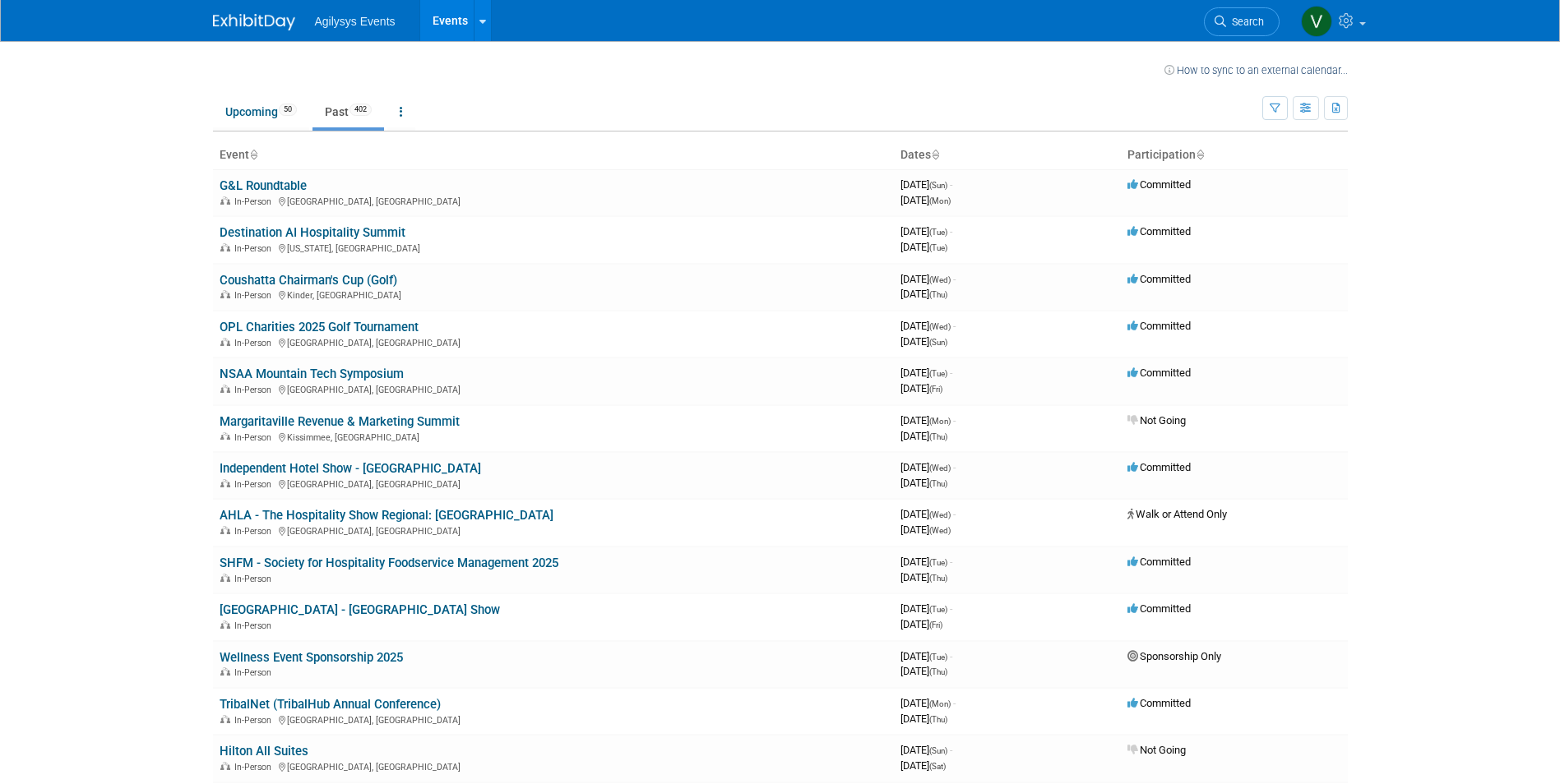
click at [151, 383] on body "Agilysys Events Events Recently Viewed Events: TribalHub Regional 2026 - [GEOGR…" at bounding box center [780, 392] width 1560 height 784
click at [231, 114] on link "Upcoming 50" at bounding box center [260, 111] width 96 height 31
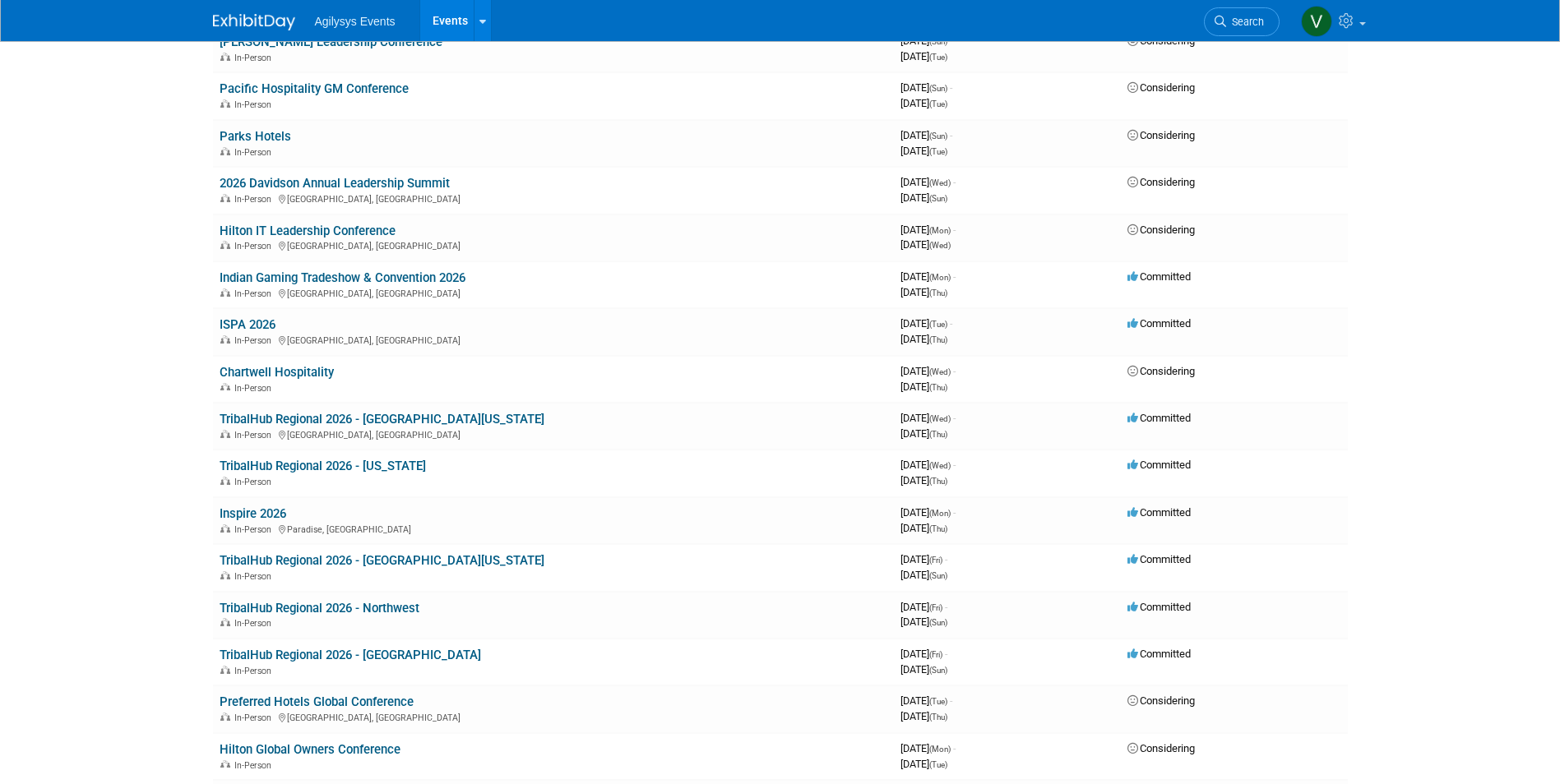
scroll to position [1939, 0]
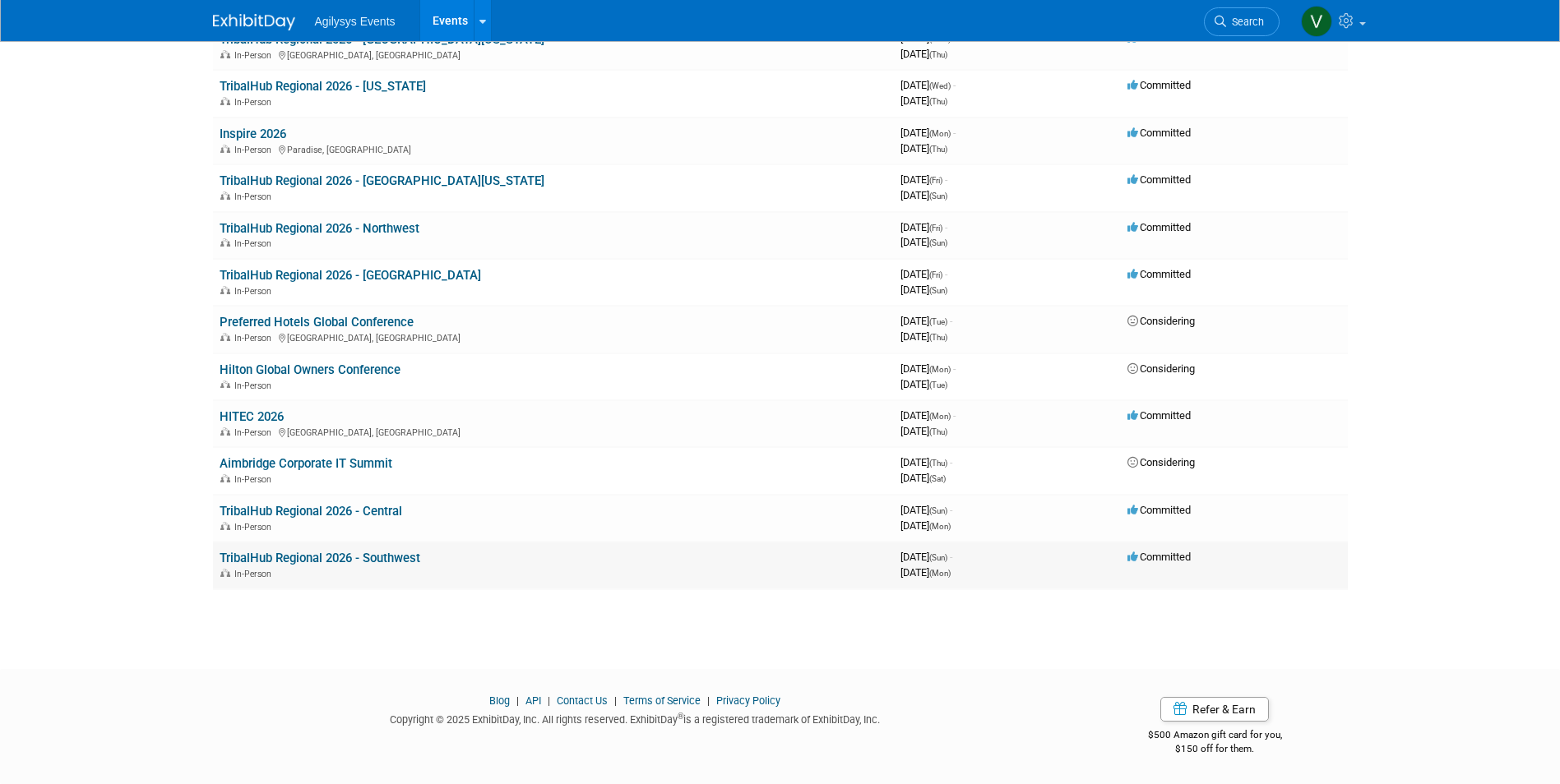
click at [293, 552] on link "TribalHub Regional 2026 - Southwest" at bounding box center [319, 558] width 200 height 15
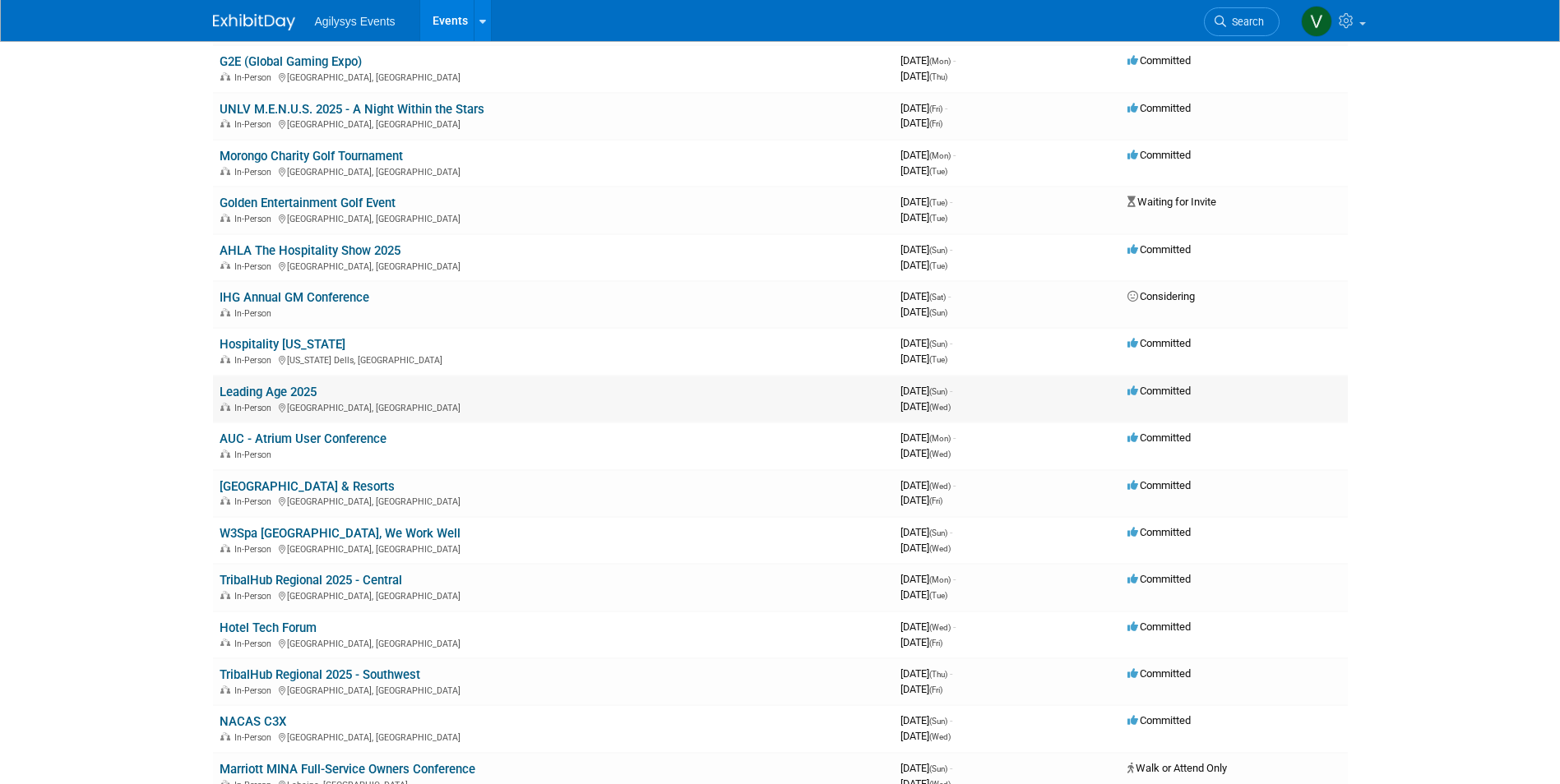
click at [291, 395] on link "Leading Age 2025" at bounding box center [268, 392] width 97 height 15
click at [115, 310] on body "Agilysys Events Events Recently Viewed Events: TribalHub Regional 2026 - [GEOGR…" at bounding box center [780, 221] width 1560 height 784
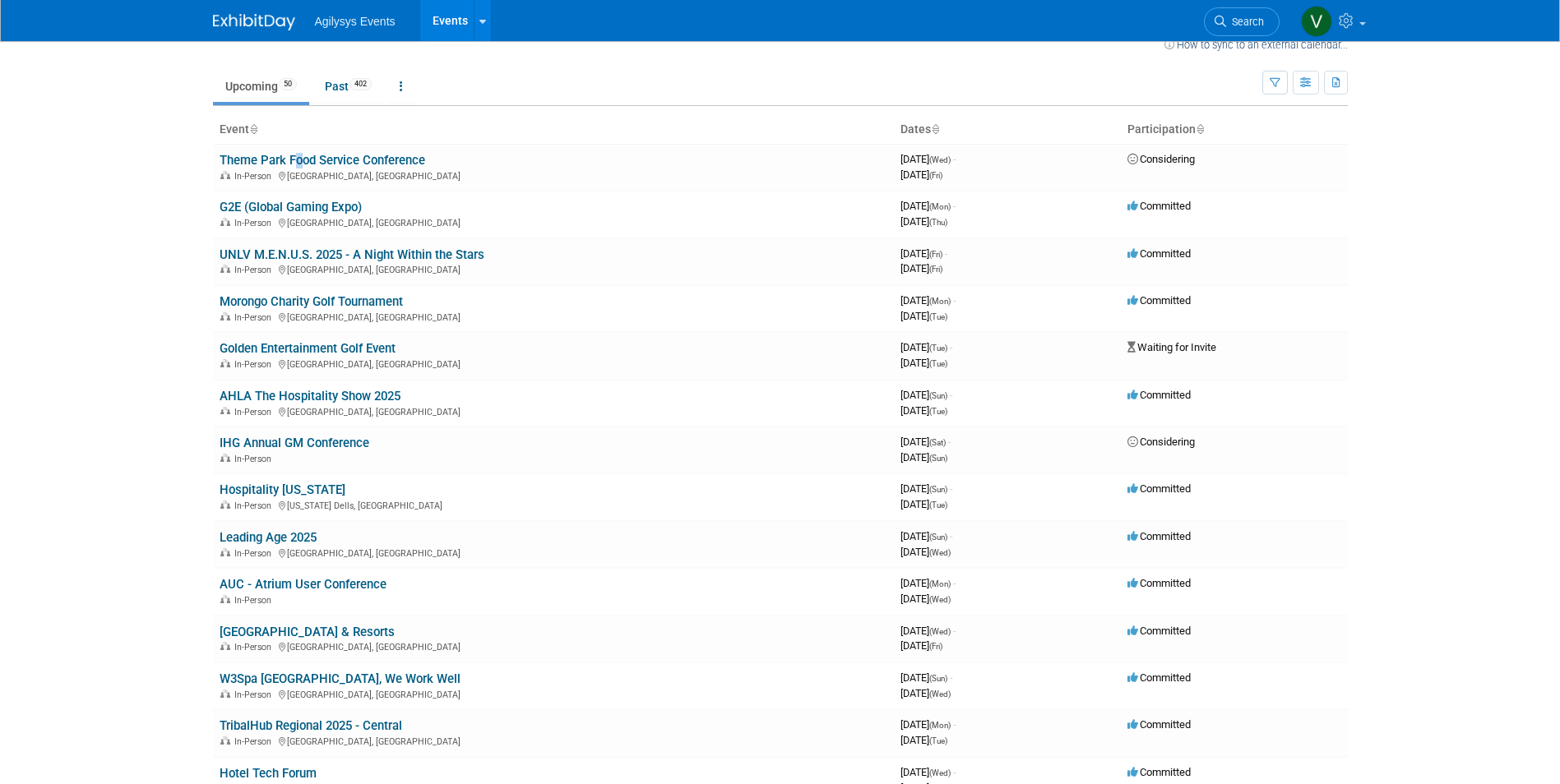
scroll to position [0, 0]
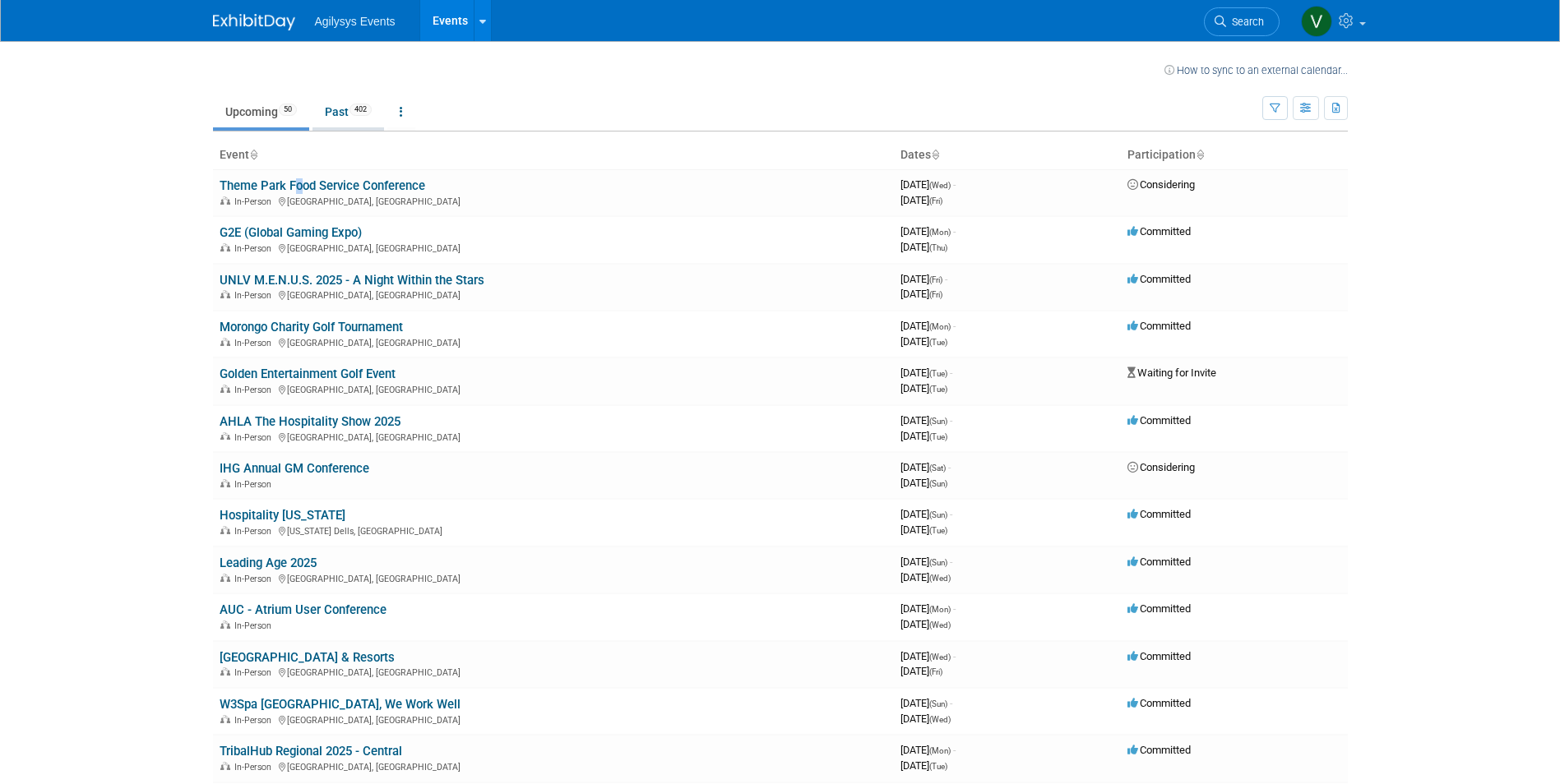
click at [344, 110] on link "Past 402" at bounding box center [348, 111] width 71 height 31
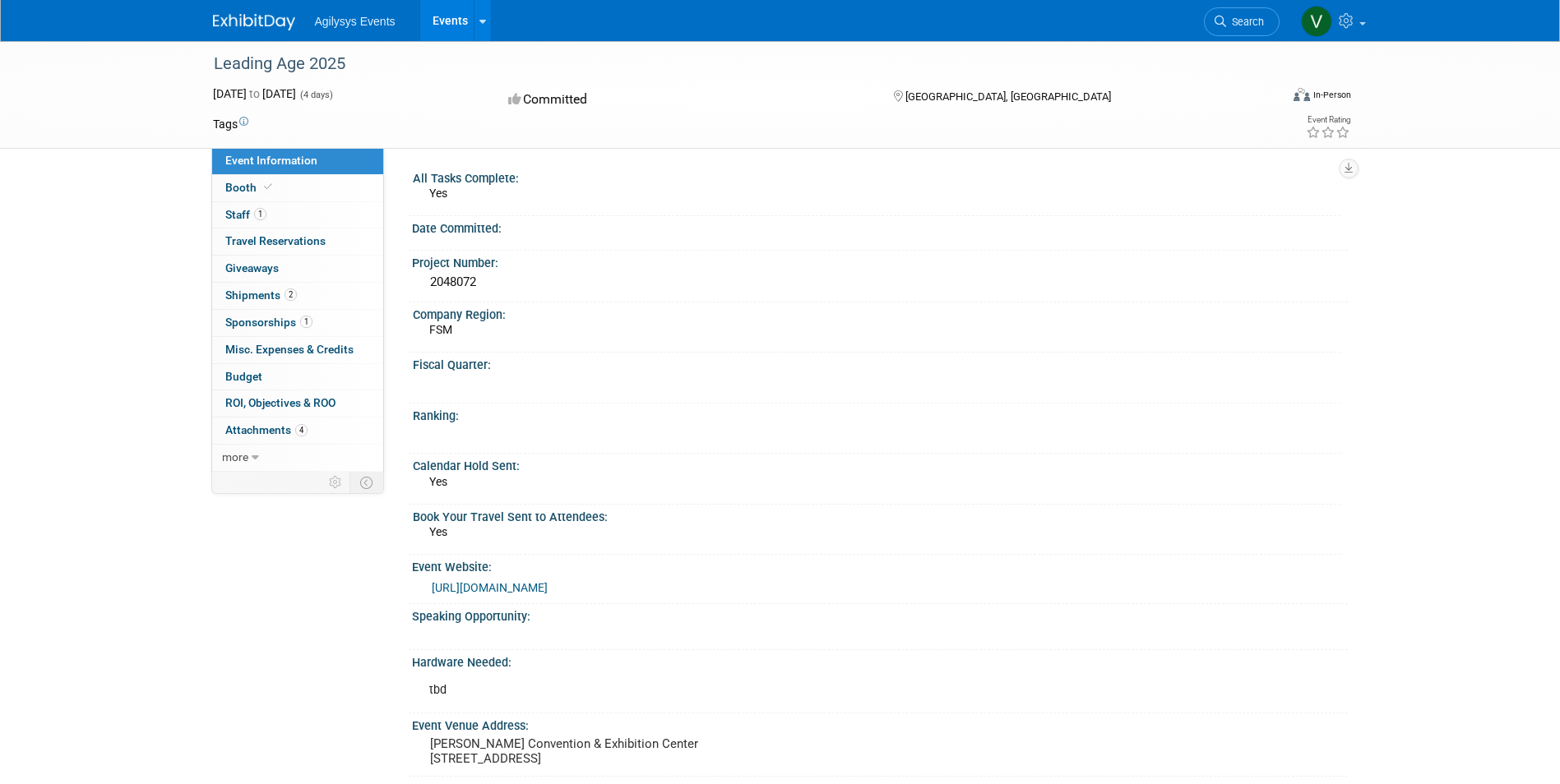
drag, startPoint x: 501, startPoint y: 285, endPoint x: 412, endPoint y: 285, distance: 89.0
click at [412, 285] on div "2048072" at bounding box center [880, 283] width 936 height 28
copy div "2048072"
click at [252, 217] on span "Staff 1" at bounding box center [245, 215] width 41 height 13
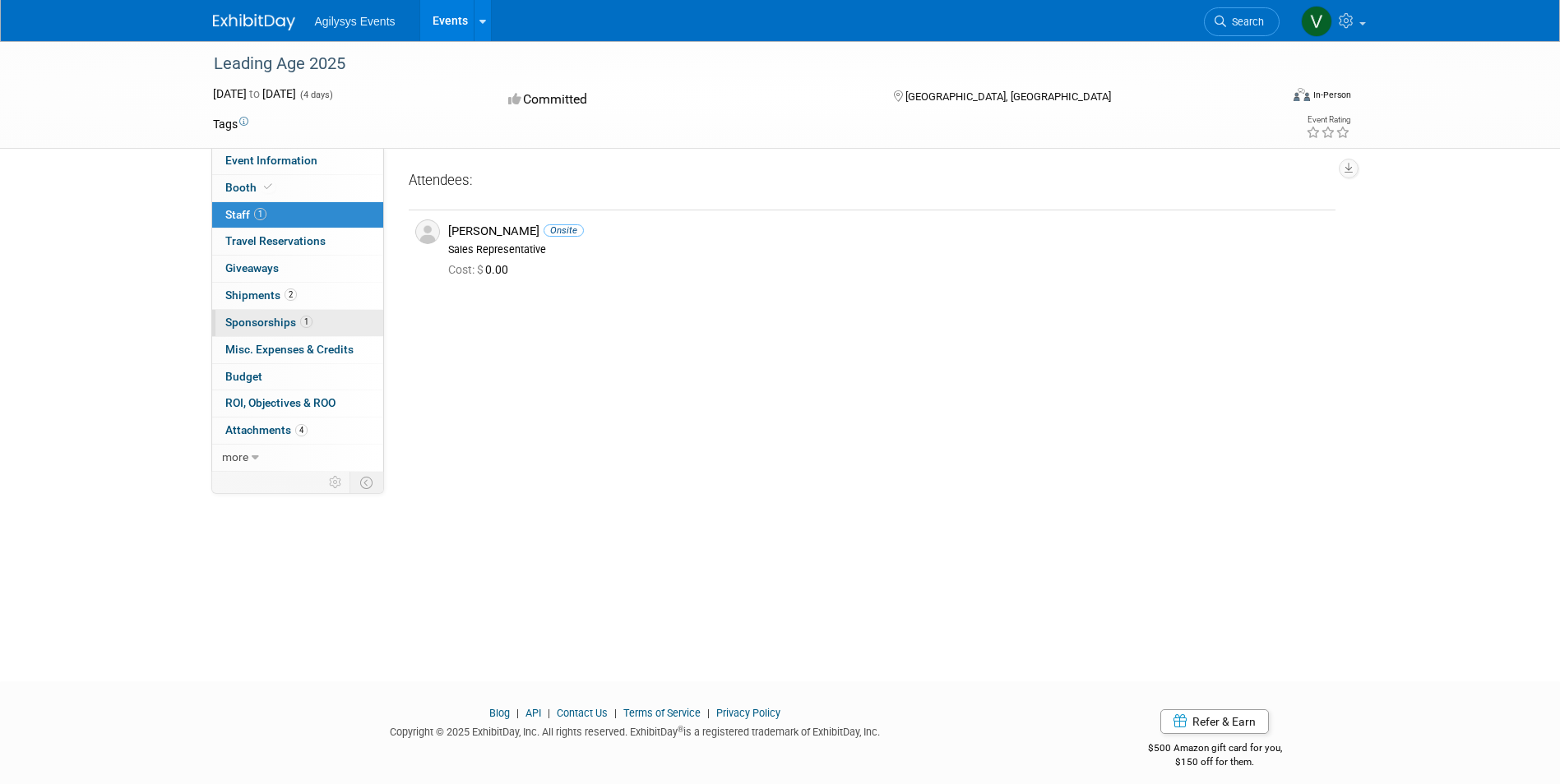
click at [265, 323] on span "Sponsorships 1" at bounding box center [269, 323] width 87 height 13
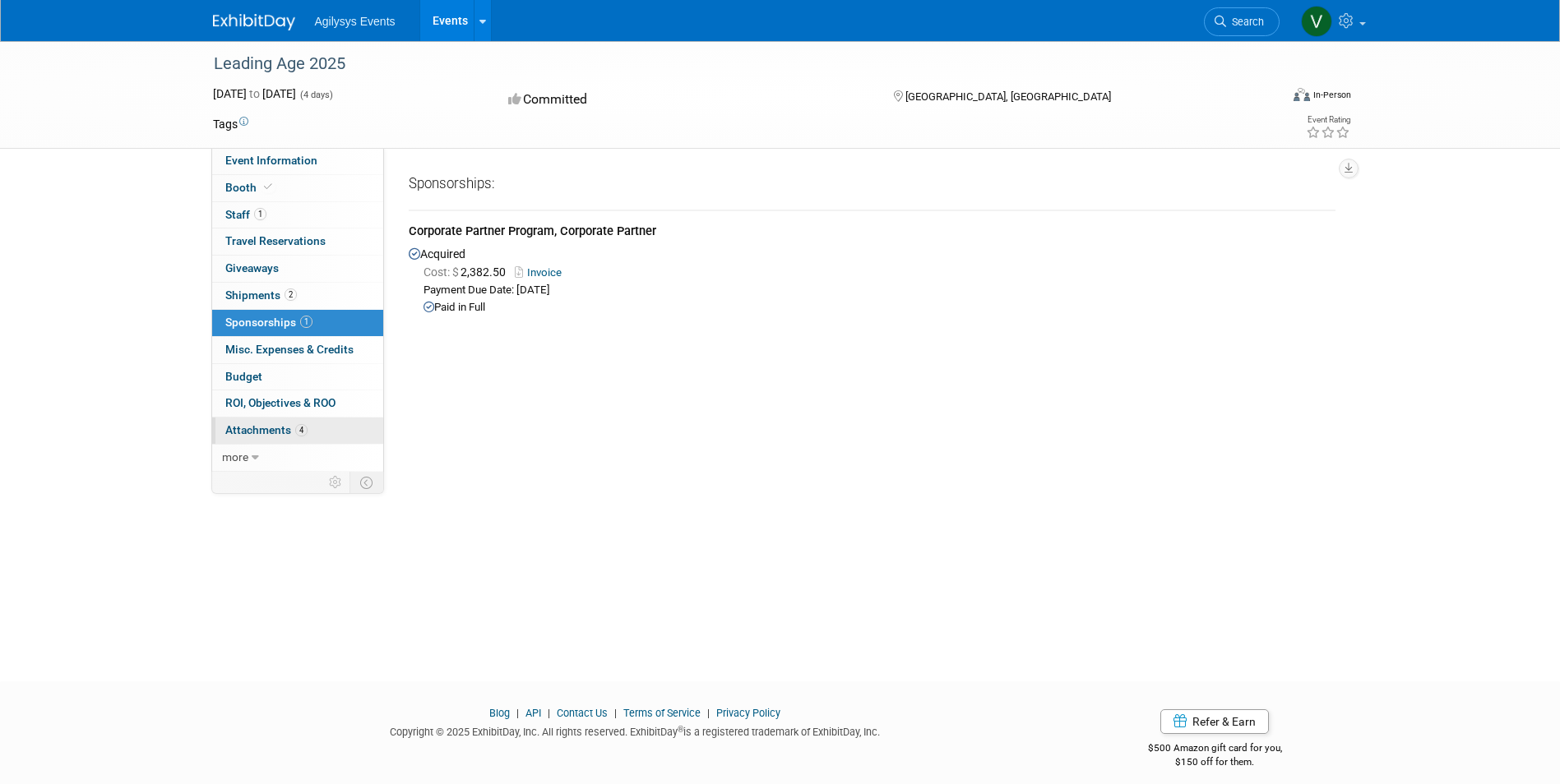
click at [250, 427] on span "Attachments 4" at bounding box center [266, 430] width 83 height 13
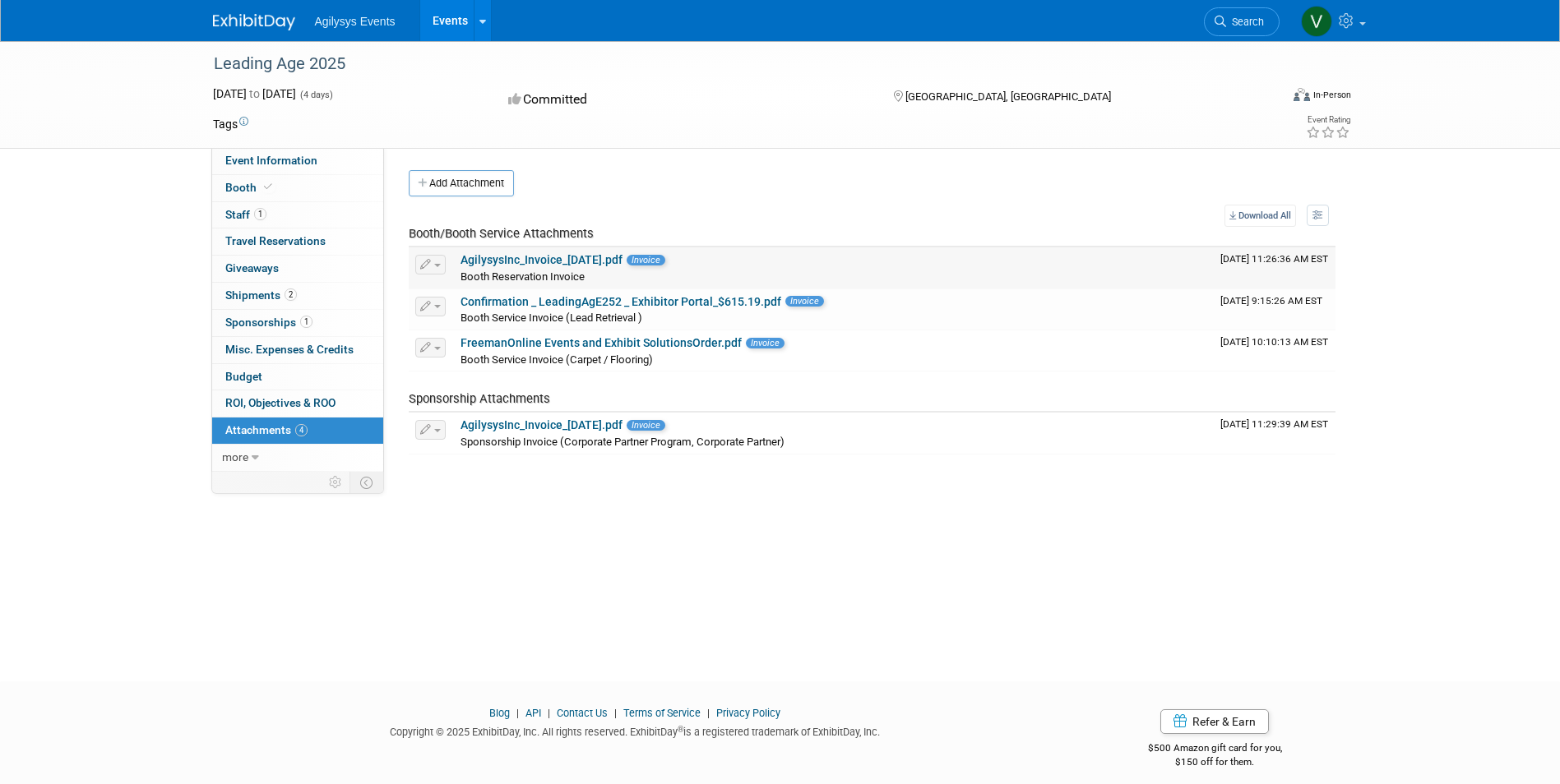
click at [549, 255] on link "AgilysysInc_Invoice_2025-09-19.pdf" at bounding box center [541, 260] width 162 height 13
click at [298, 158] on span "Event Information" at bounding box center [271, 160] width 92 height 13
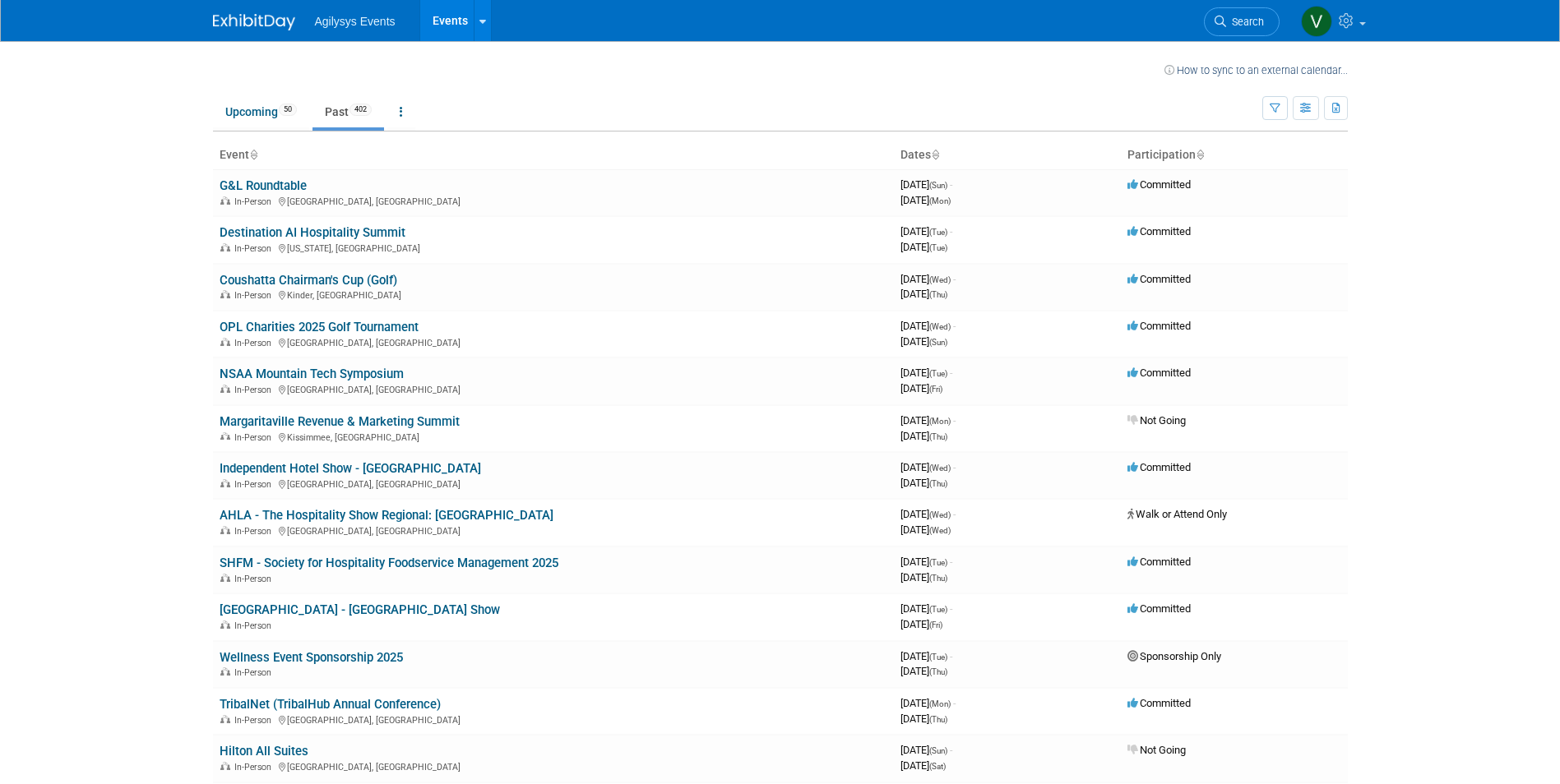
click at [77, 513] on body "Agilysys Events Events Recently Viewed Events: Leading Age 2025 [GEOGRAPHIC_DAT…" at bounding box center [780, 392] width 1560 height 784
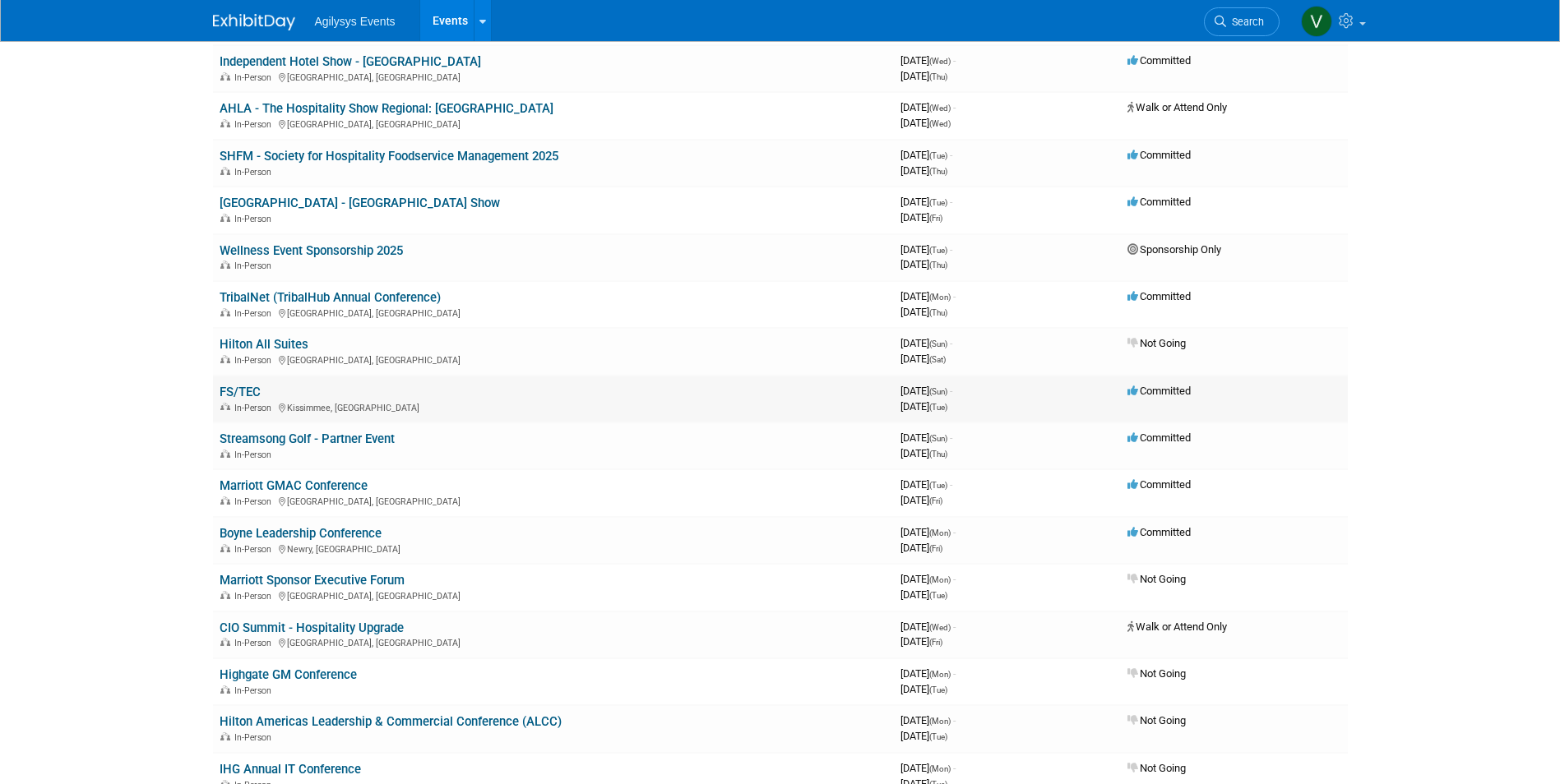
click at [239, 396] on link "FS/TEC" at bounding box center [239, 392] width 41 height 15
click at [323, 438] on link "Streamsong Golf - Partner Event" at bounding box center [307, 439] width 176 height 15
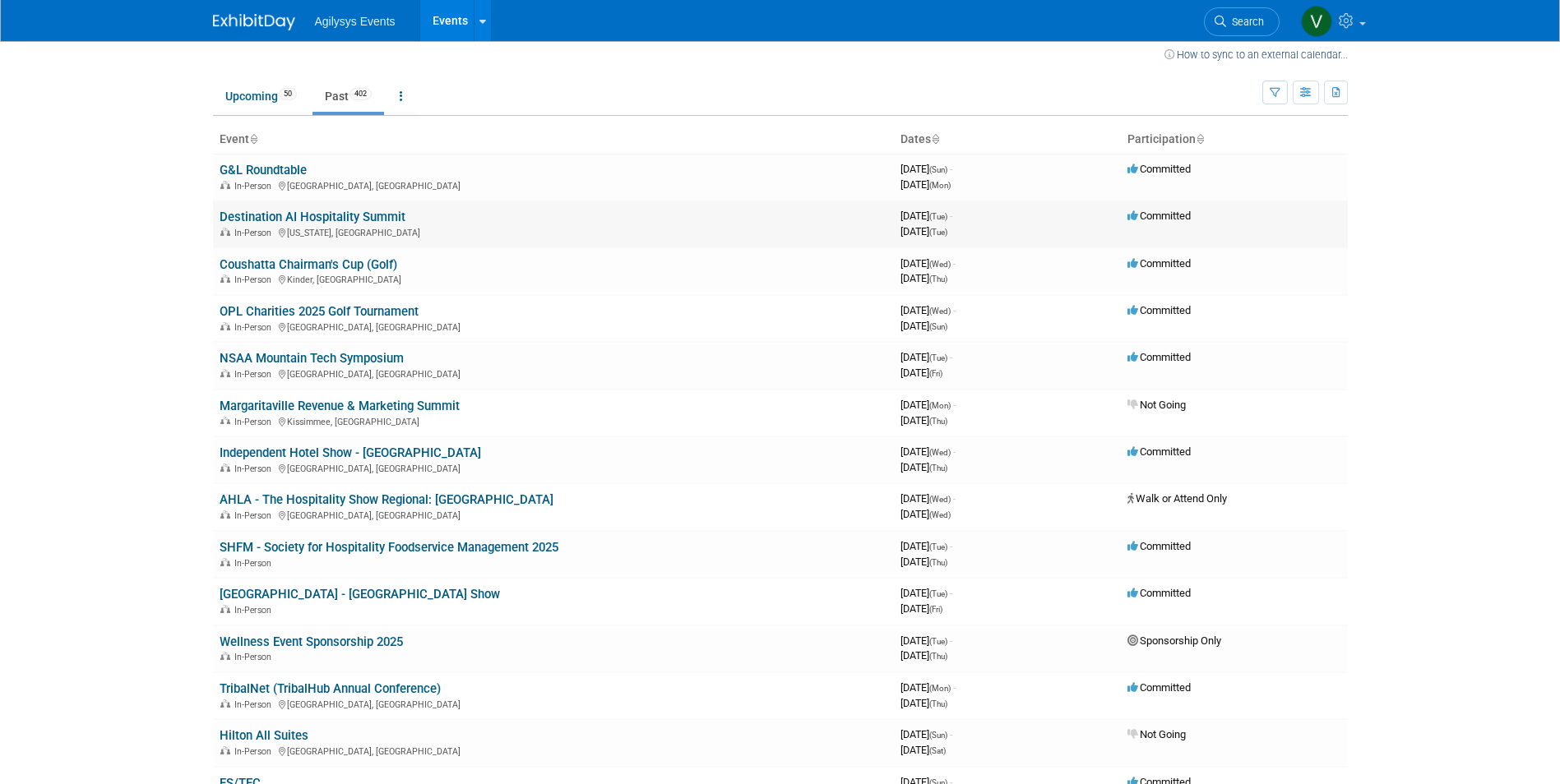
scroll to position [0, 0]
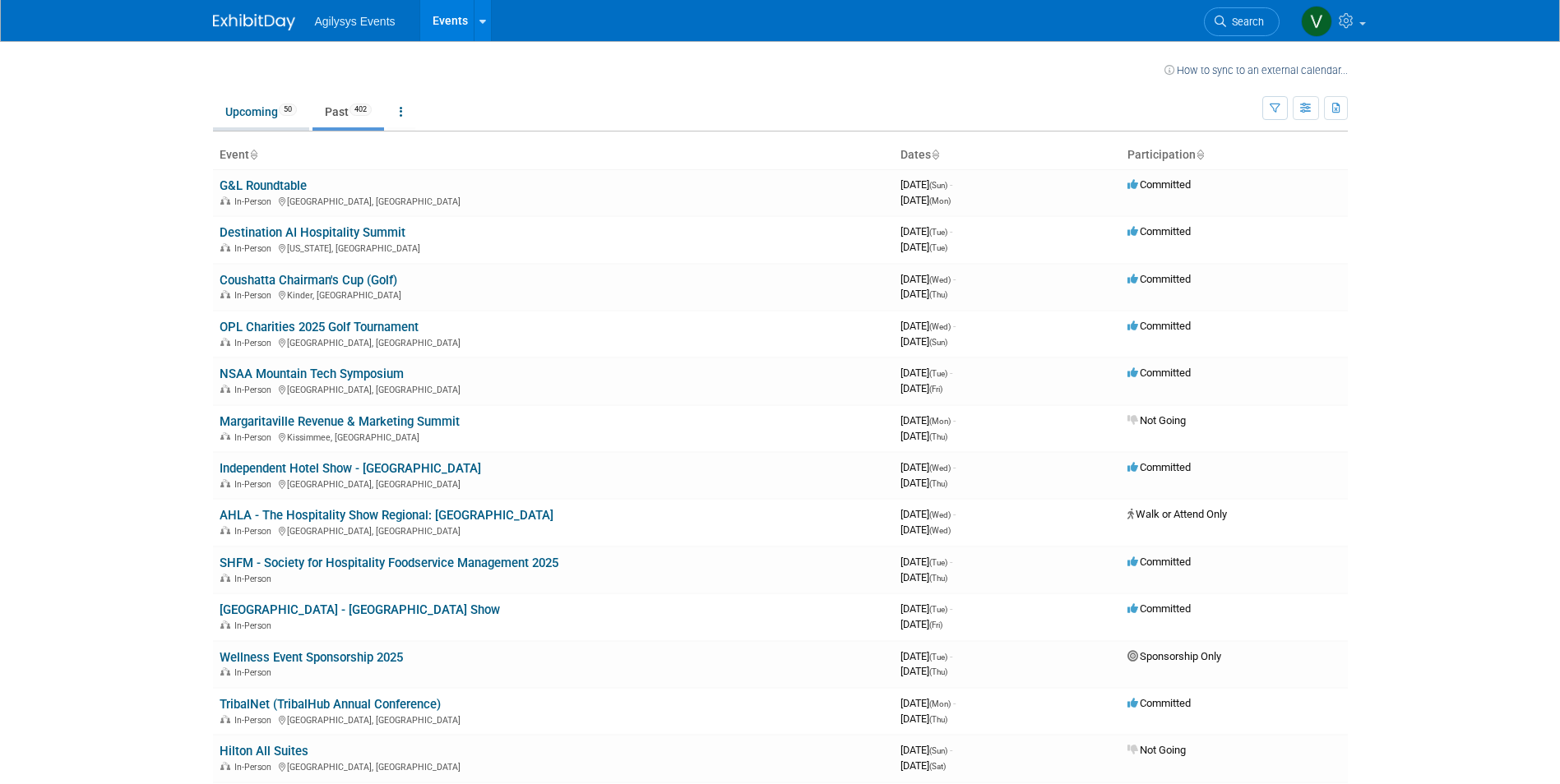
click at [268, 116] on link "Upcoming 50" at bounding box center [260, 111] width 96 height 31
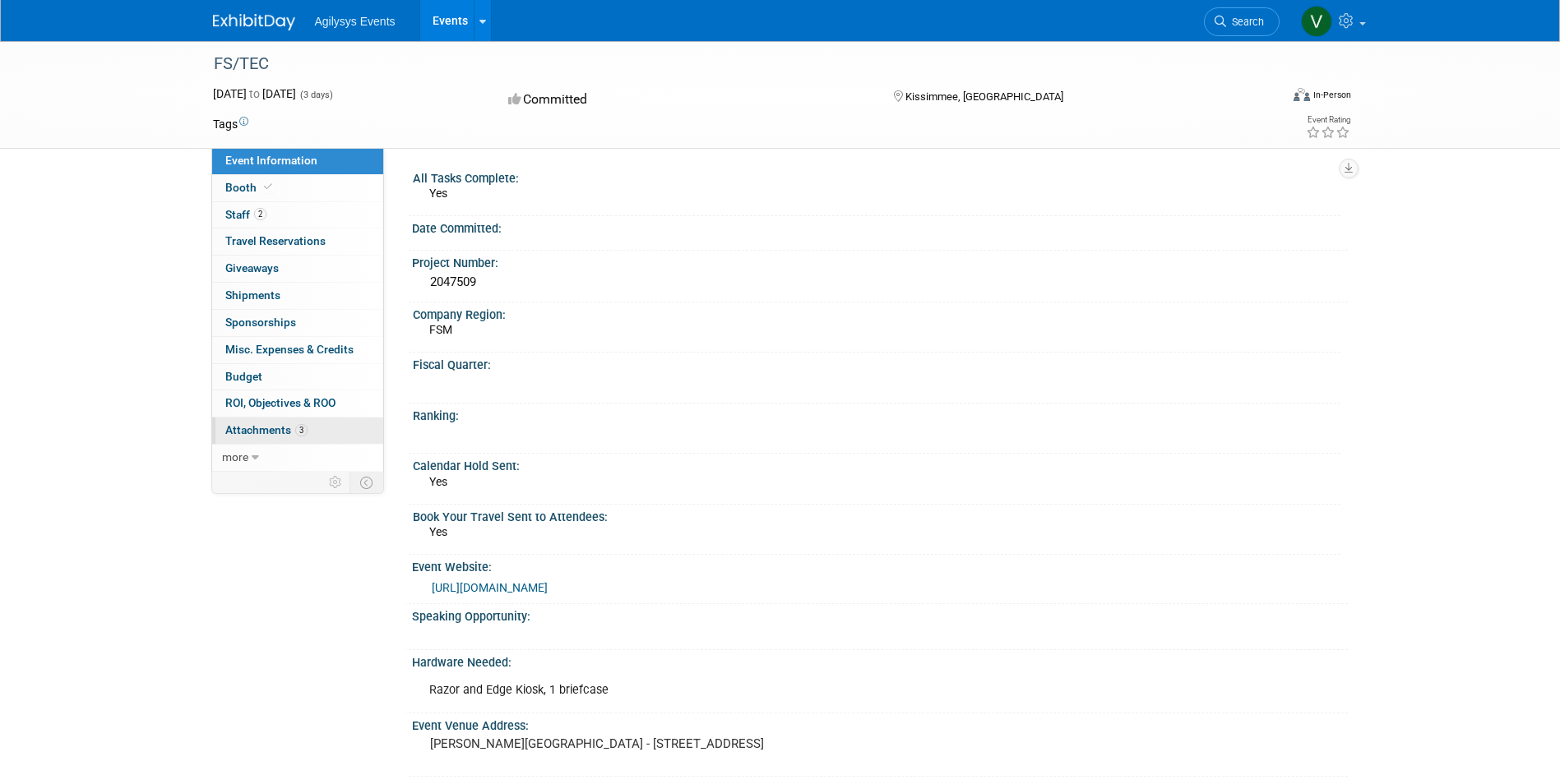
click at [261, 431] on span "Attachments 3" at bounding box center [266, 430] width 83 height 13
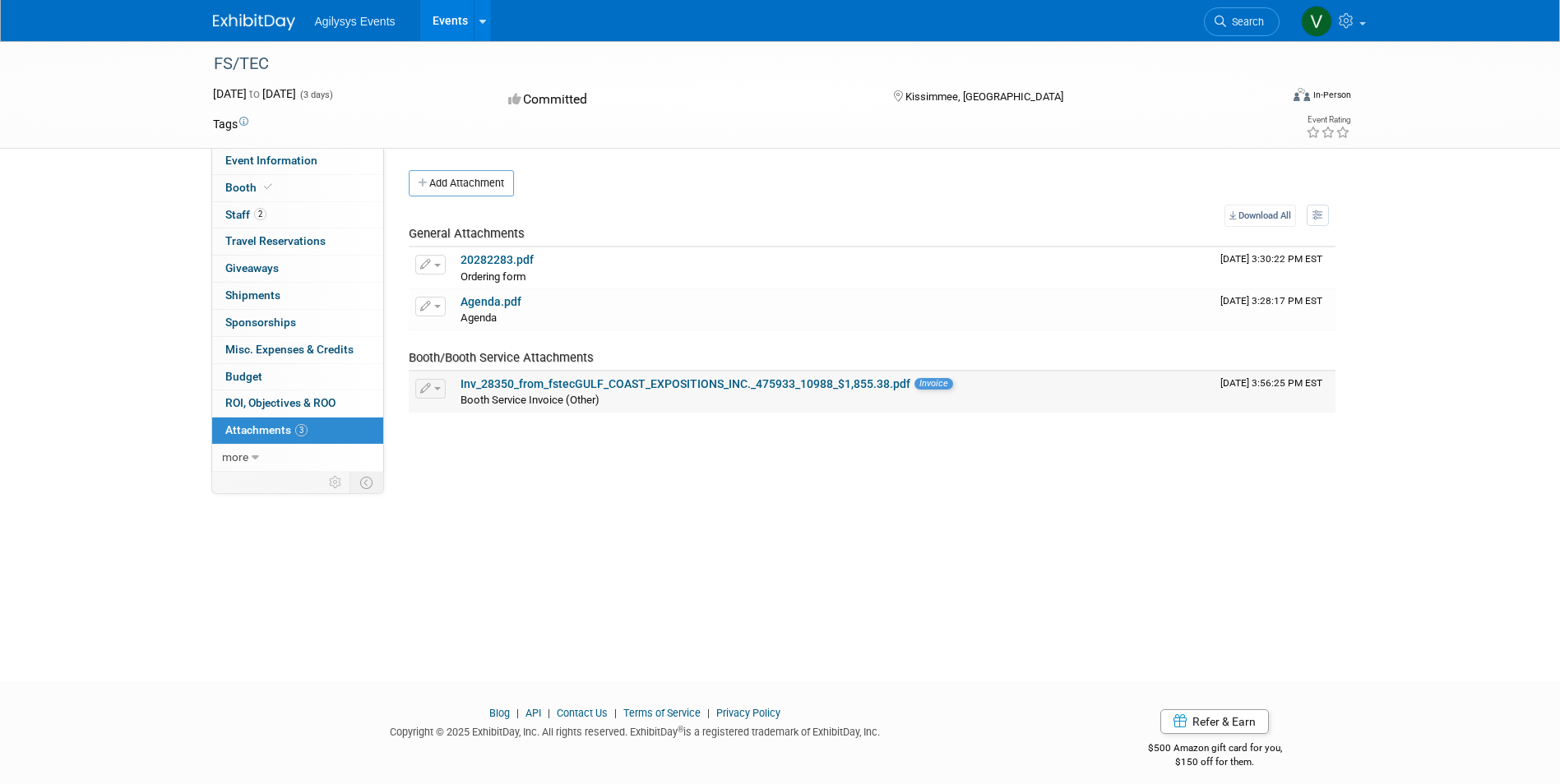
click at [563, 383] on link "Inv_28350_from_fstecGULF_COAST_EXPOSITIONS_INC._475933_10988_$1,855.38.pdf" at bounding box center [686, 384] width 450 height 13
click at [260, 370] on span "Budget" at bounding box center [243, 377] width 37 height 13
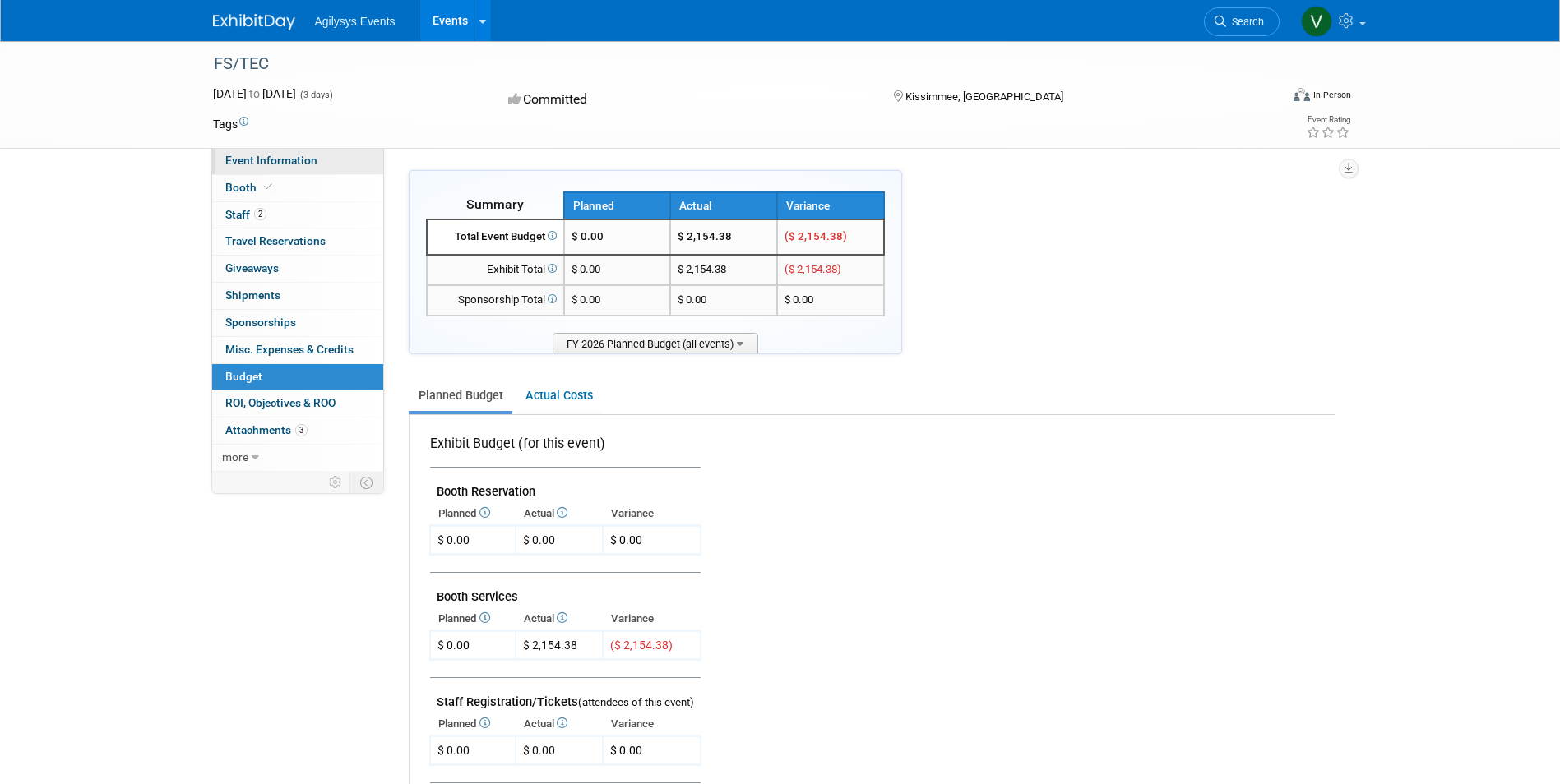
click at [297, 163] on span "Event Information" at bounding box center [271, 160] width 92 height 13
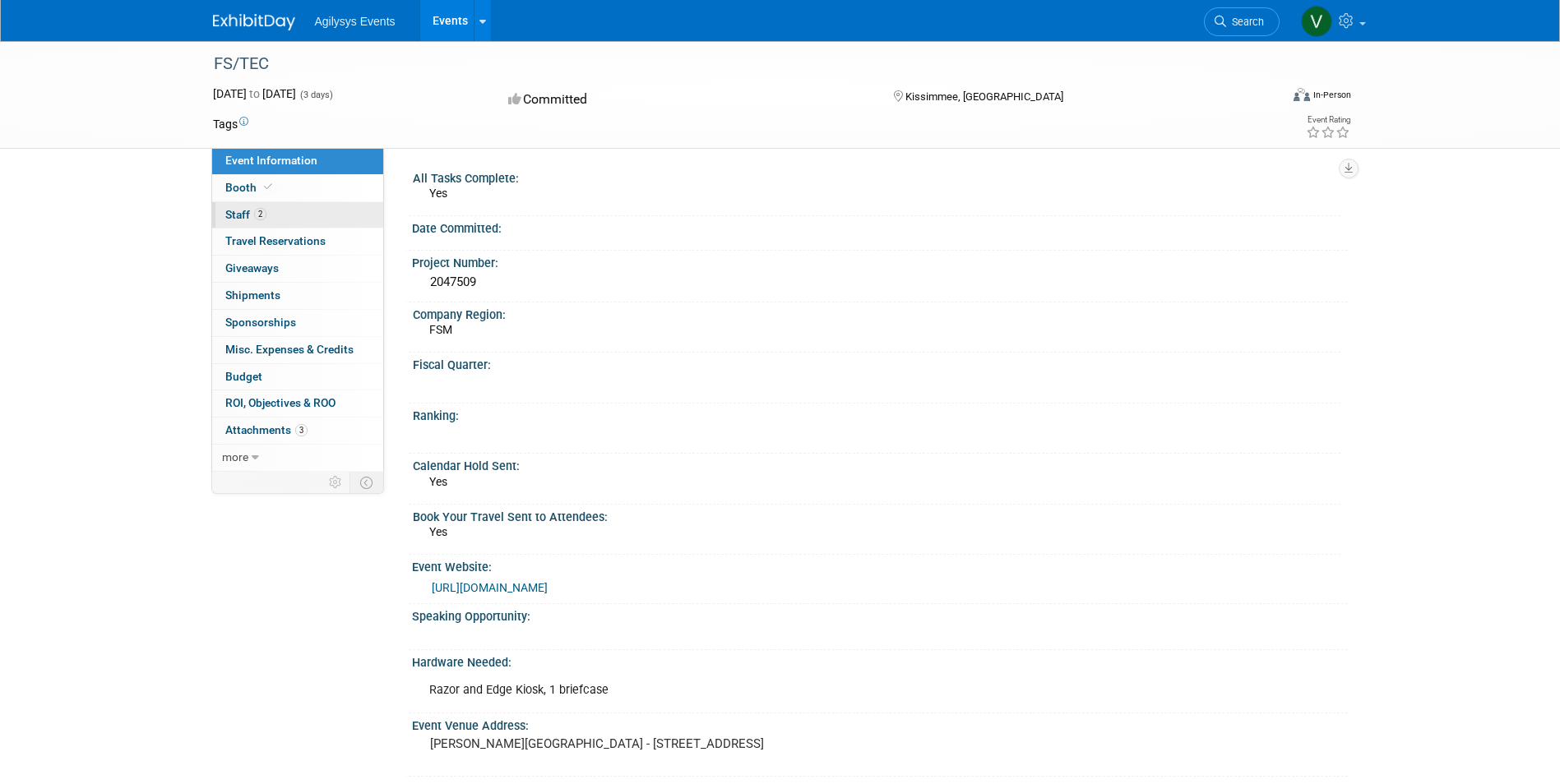
click at [262, 225] on link "2 Staff 2" at bounding box center [298, 215] width 171 height 27
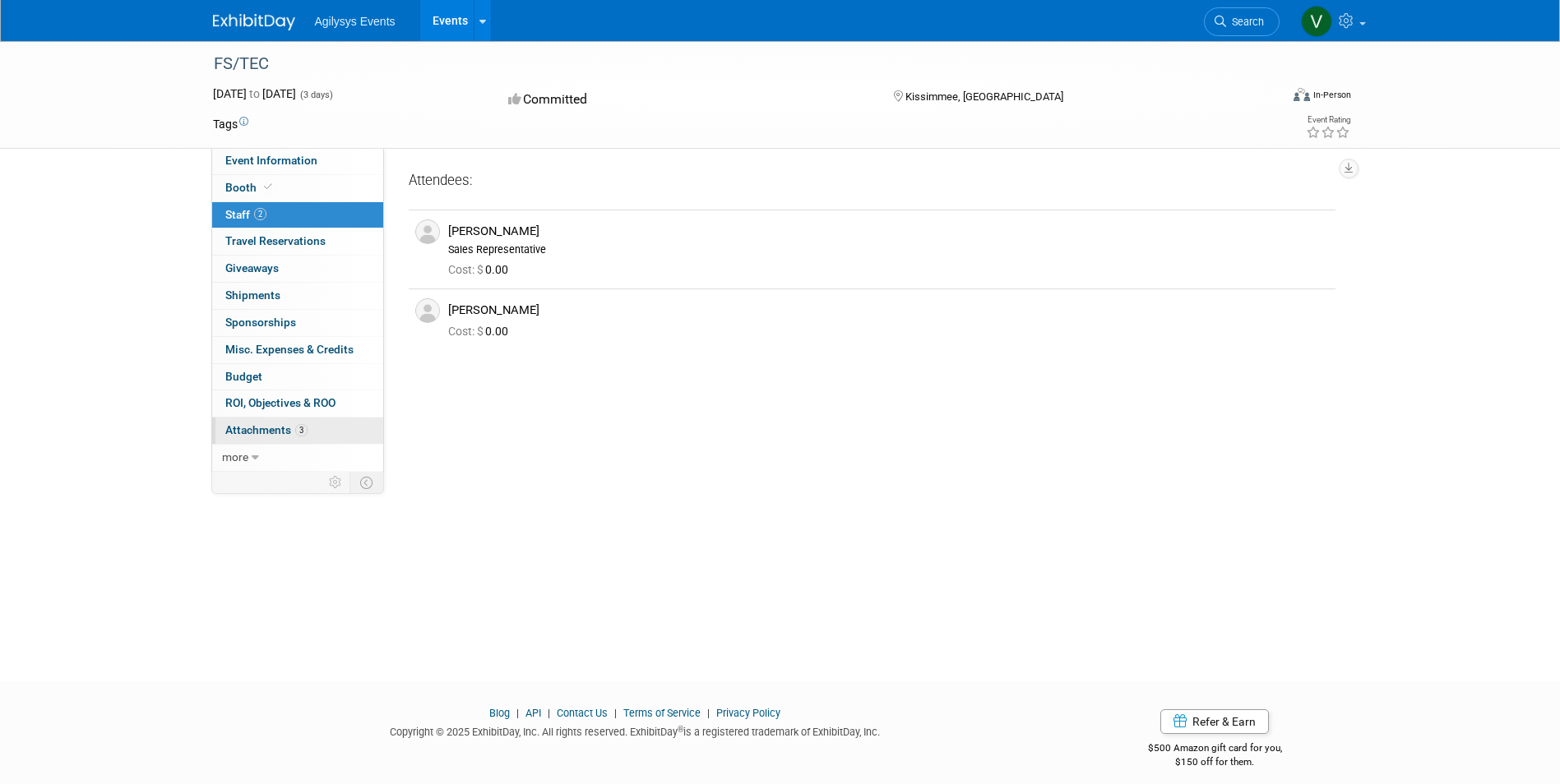
click at [251, 422] on link "3 Attachments 3" at bounding box center [298, 431] width 171 height 27
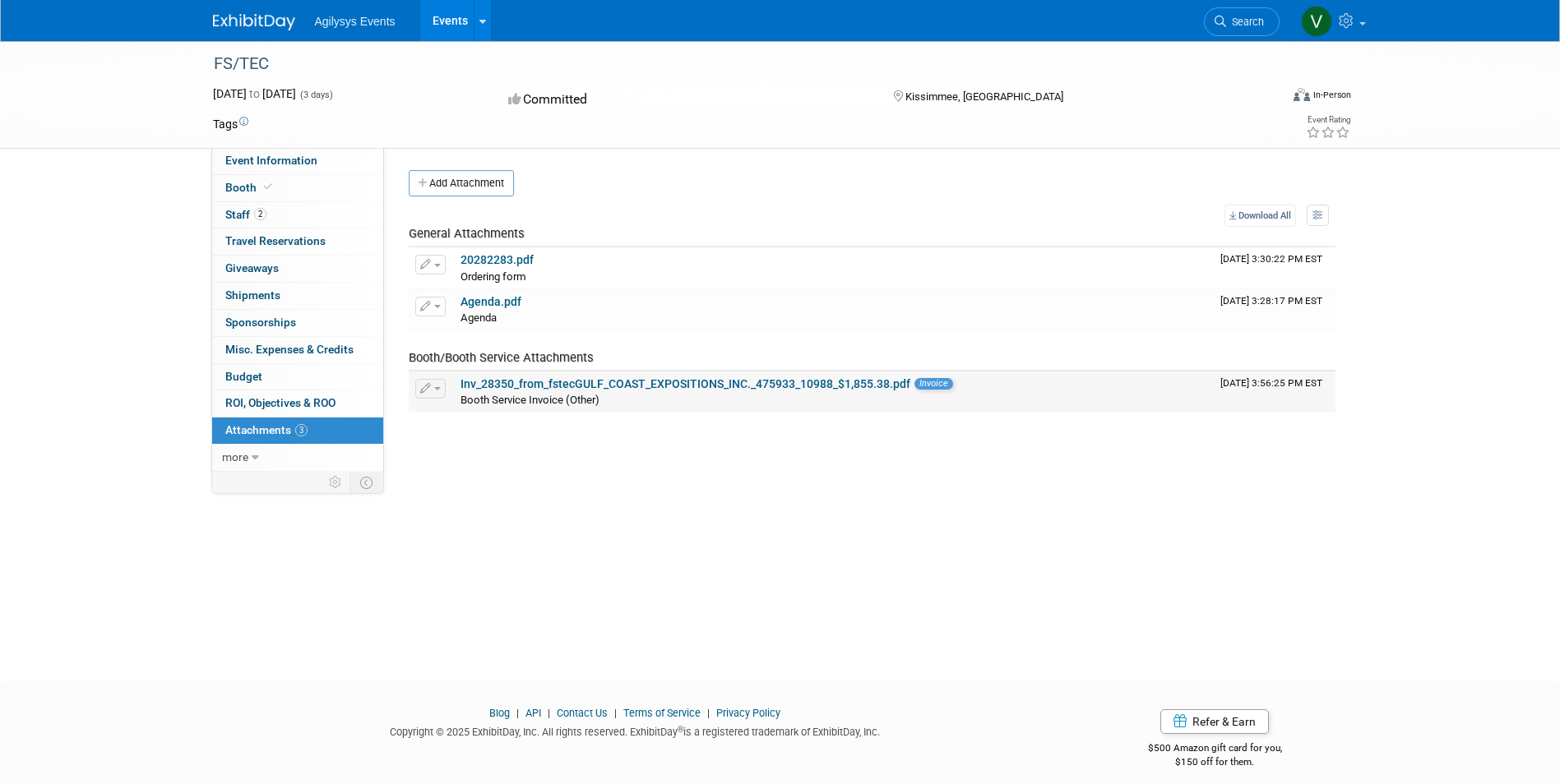
click at [565, 384] on link "Inv_28350_from_fstecGULF_COAST_EXPOSITIONS_INC._475933_10988_$1,855.38.pdf" at bounding box center [686, 384] width 450 height 13
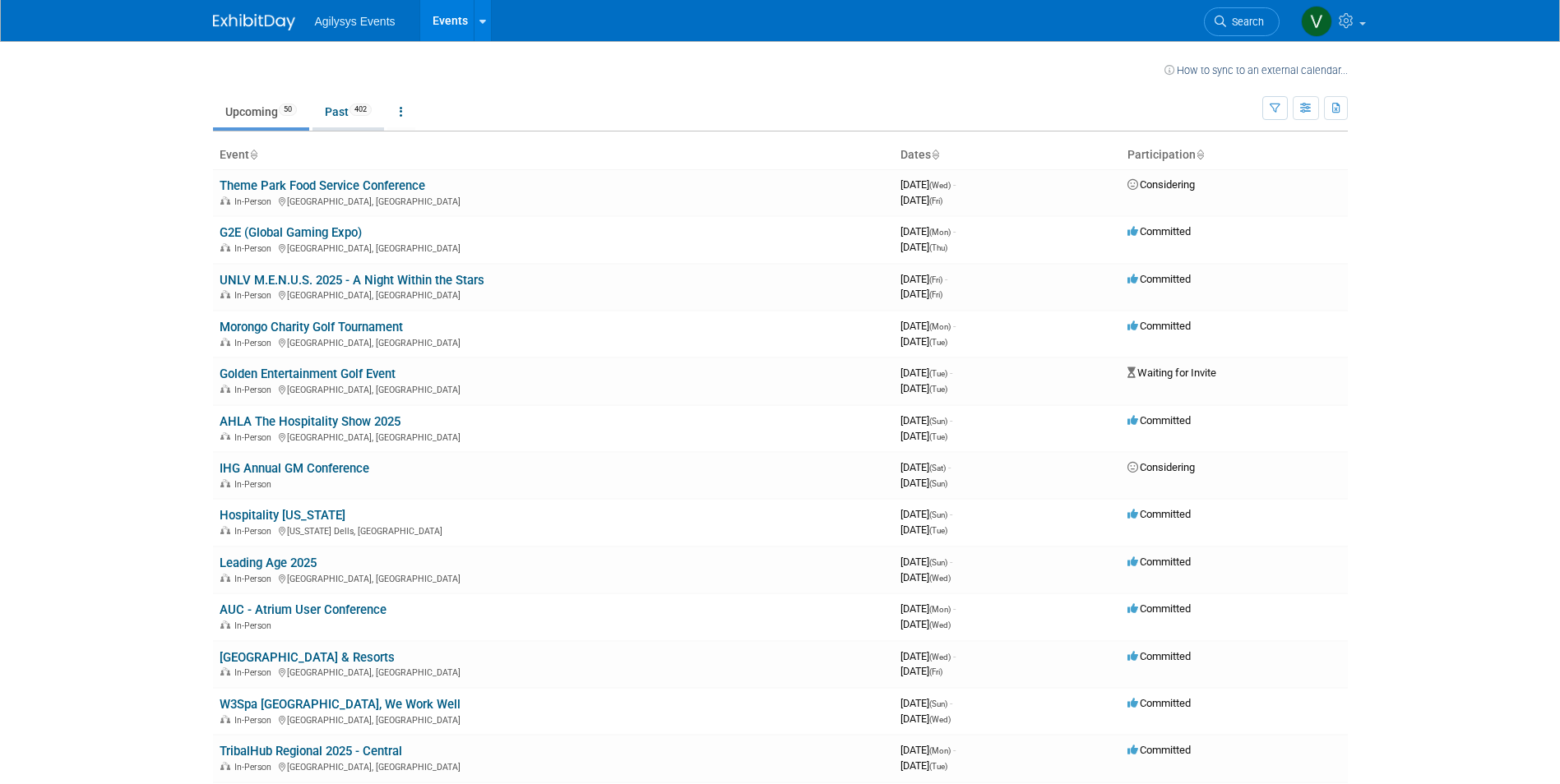
click at [337, 115] on link "Past 402" at bounding box center [348, 111] width 71 height 31
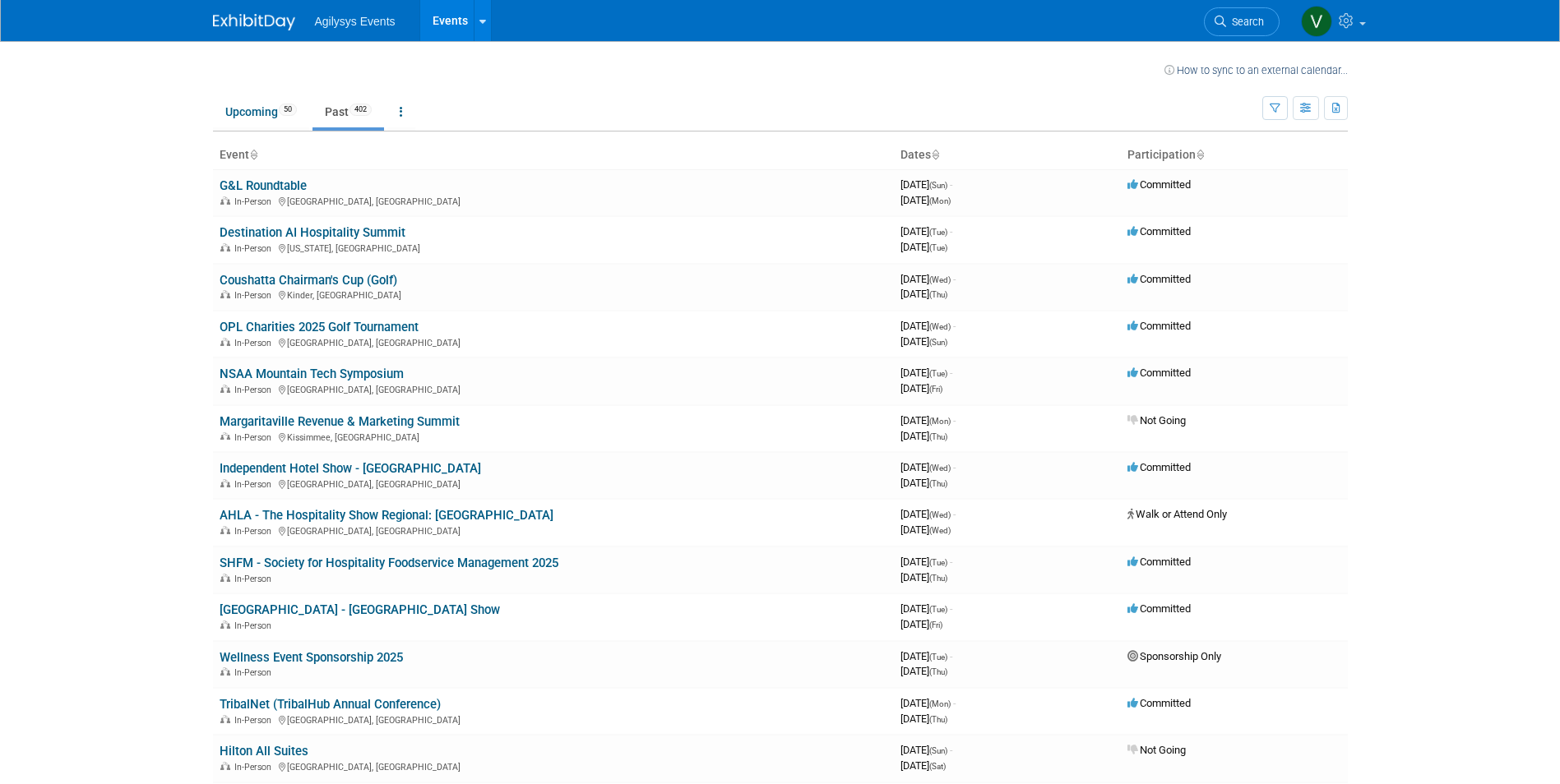
scroll to position [455, 0]
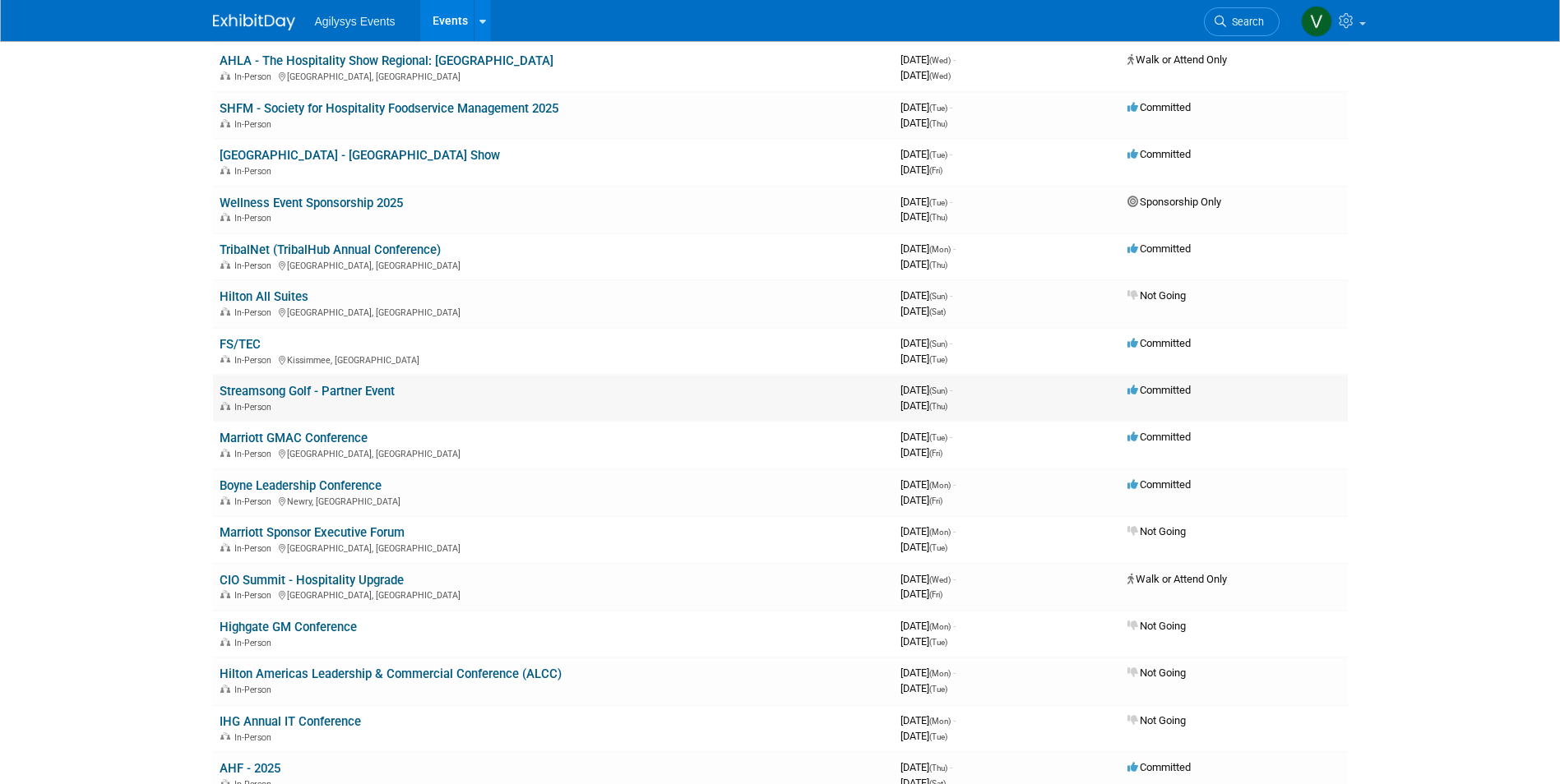
click at [335, 397] on link "Streamsong Golf - Partner Event" at bounding box center [307, 392] width 176 height 15
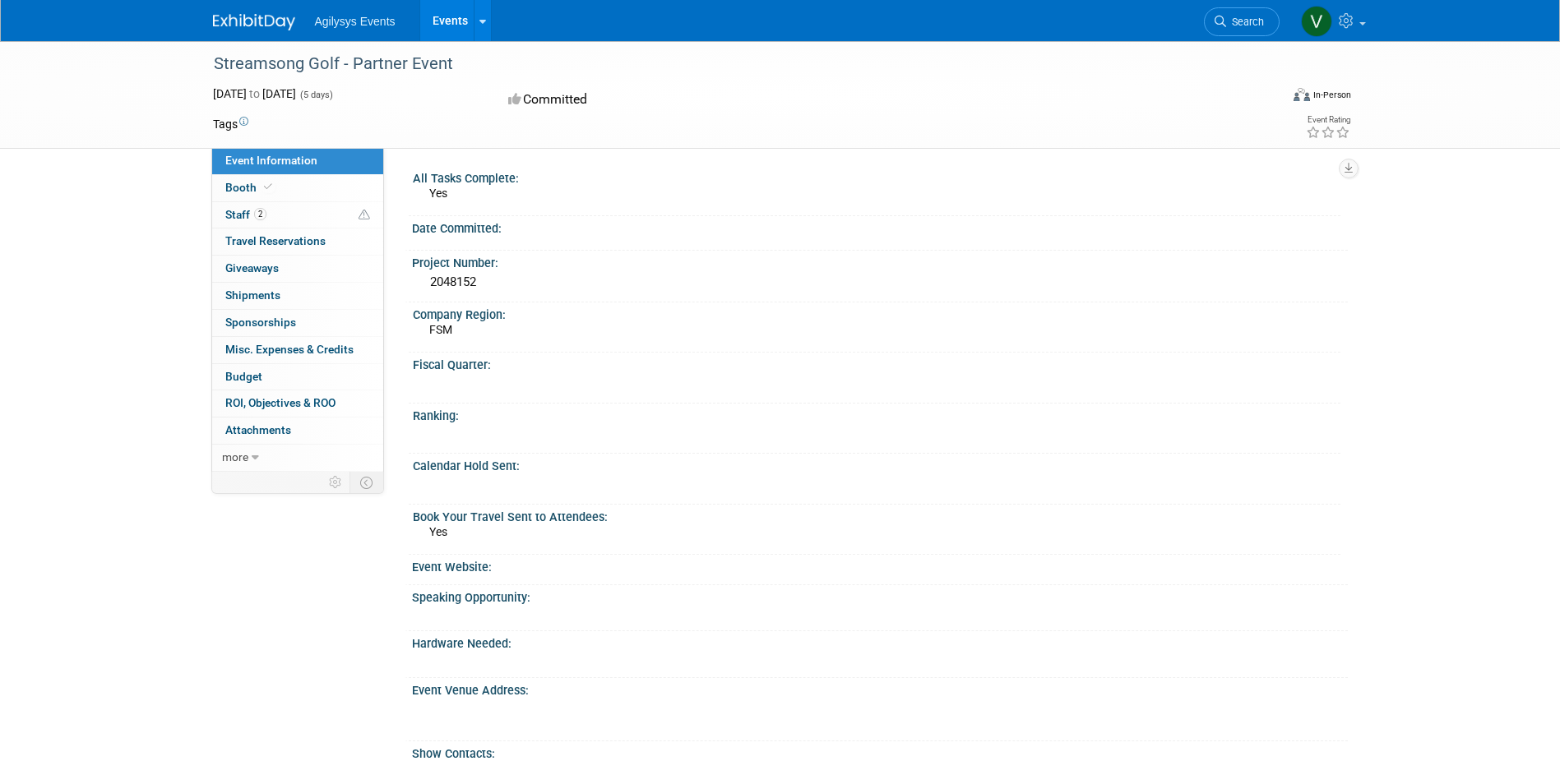
drag, startPoint x: 508, startPoint y: 289, endPoint x: 423, endPoint y: 281, distance: 85.4
click at [424, 281] on div "2048152" at bounding box center [880, 282] width 912 height 26
copy div "2048152"
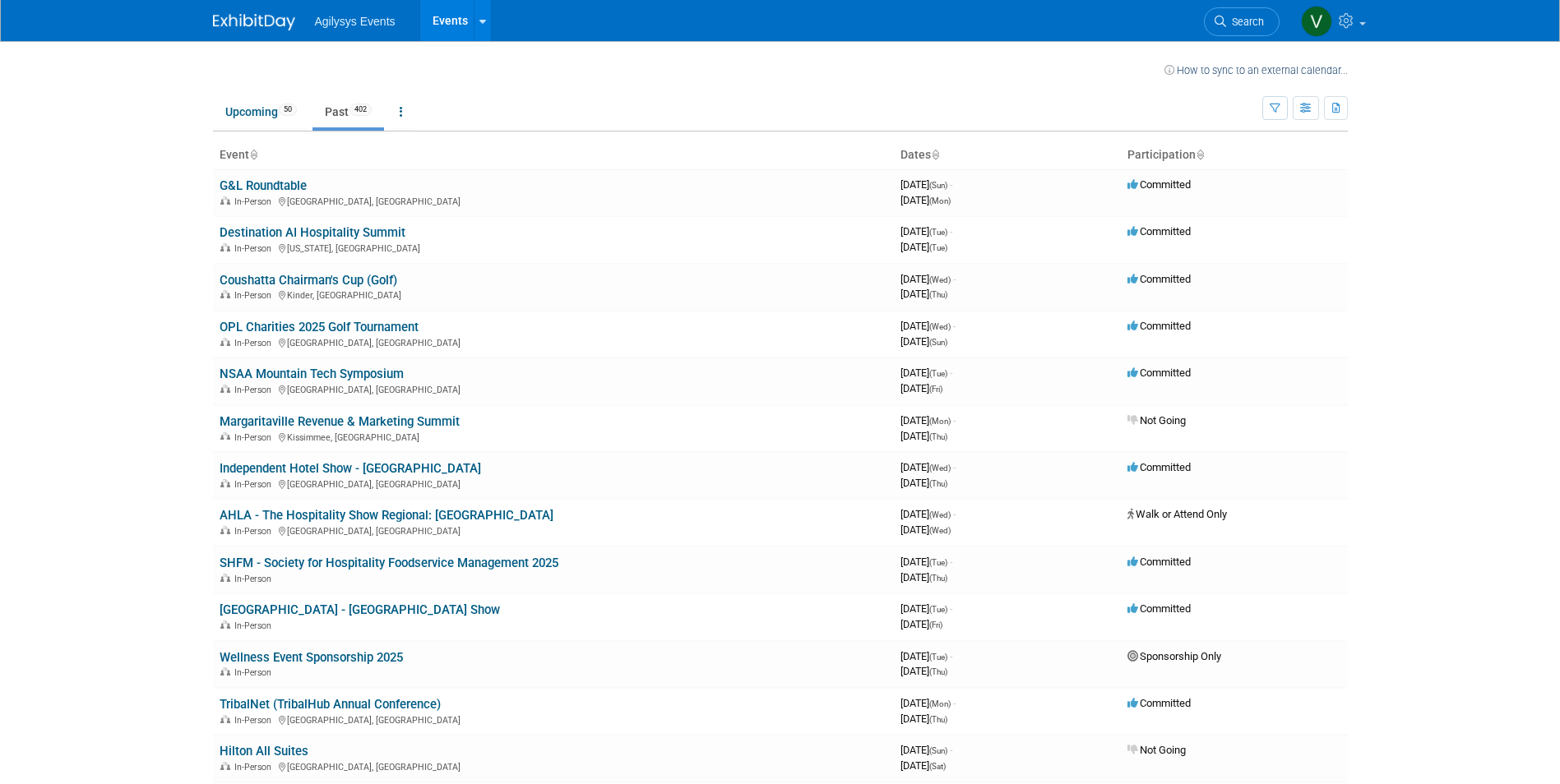
click at [87, 325] on body "Agilysys Events Events Recently Viewed Events: Streamsong Golf - Partner Event …" at bounding box center [780, 392] width 1560 height 784
click at [362, 661] on link "Wellness Event Sponsorship 2025" at bounding box center [310, 658] width 183 height 15
click at [301, 657] on link "Wellness Event Sponsorship 2025" at bounding box center [310, 658] width 183 height 15
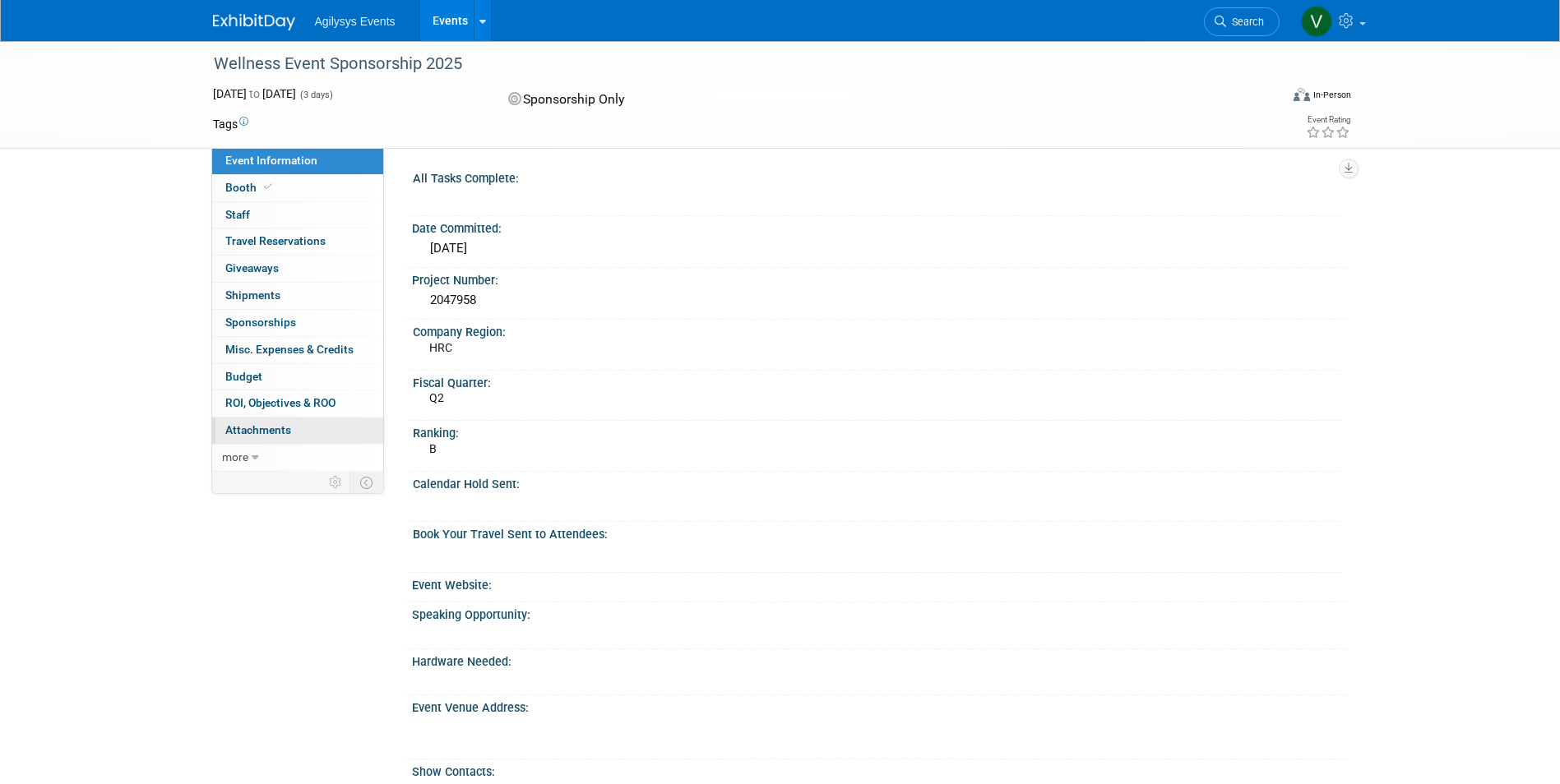
click at [270, 423] on span "Attachments 0" at bounding box center [257, 430] width 66 height 13
